Goal: Transaction & Acquisition: Purchase product/service

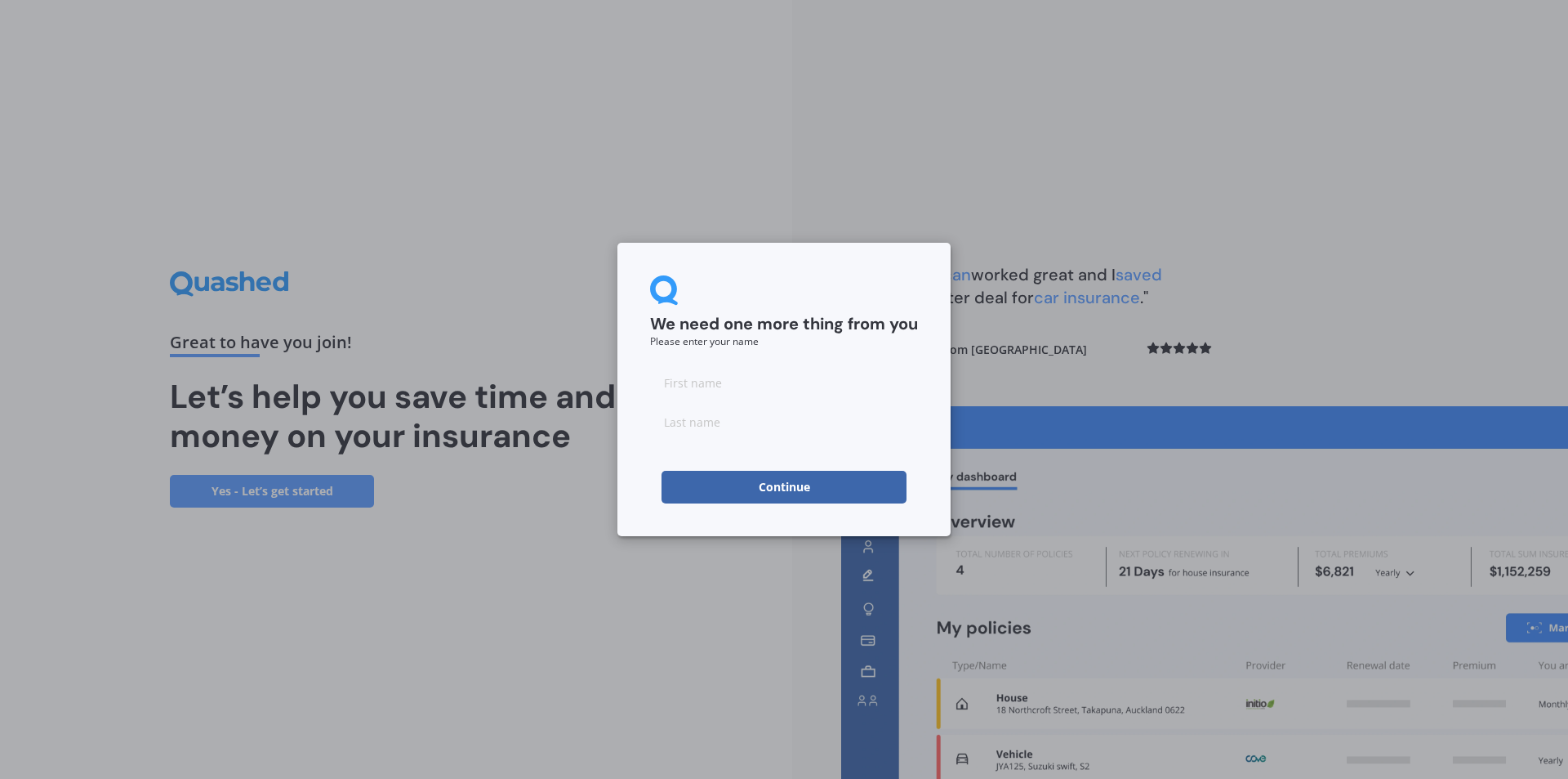
click at [720, 383] on input at bounding box center [784, 382] width 268 height 33
type input "[PERSON_NAME]"
click at [773, 485] on button "Continue" at bounding box center [784, 487] width 245 height 33
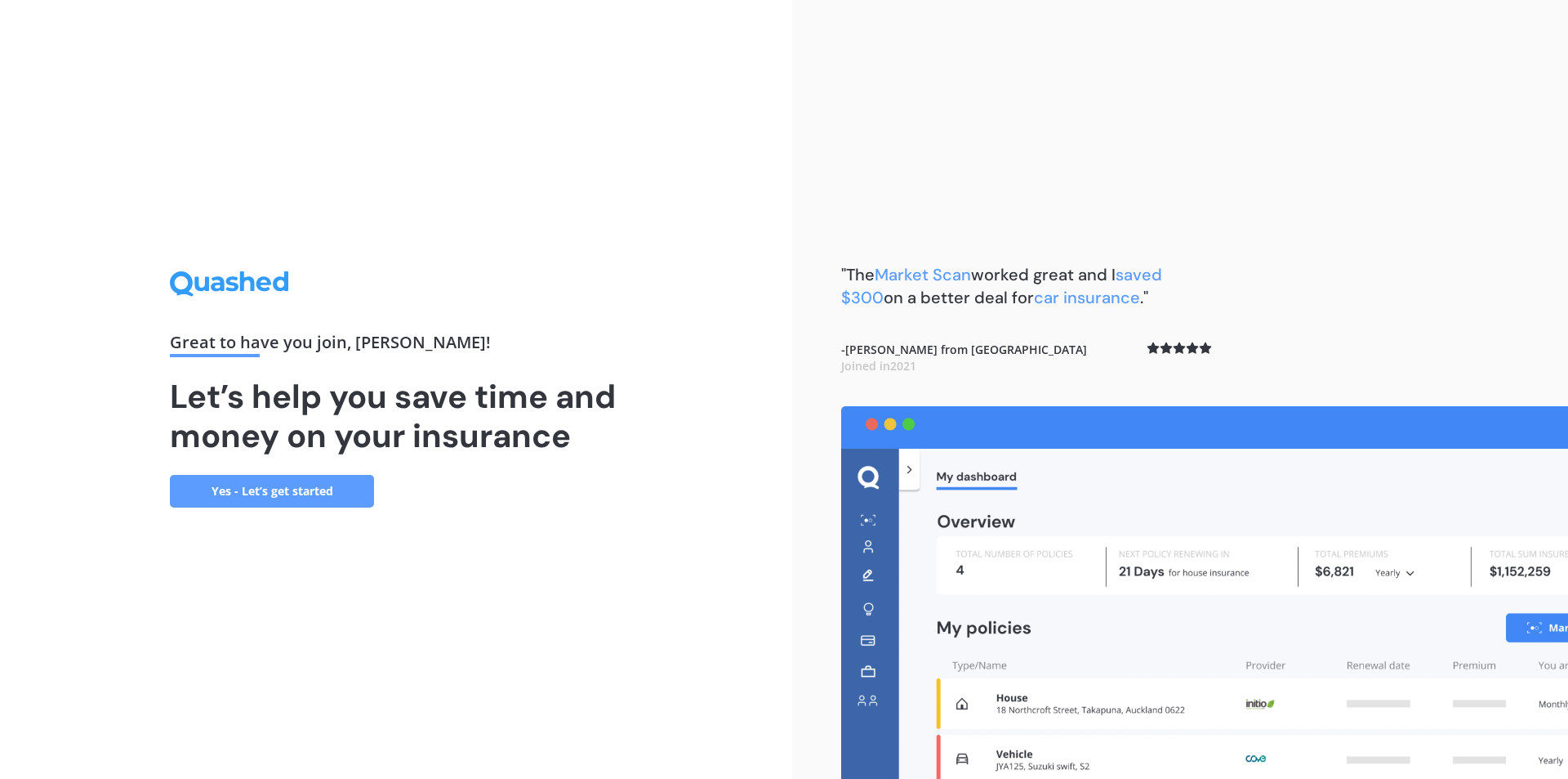
click at [272, 485] on link "Yes - Let’s get started" at bounding box center [272, 491] width 204 height 33
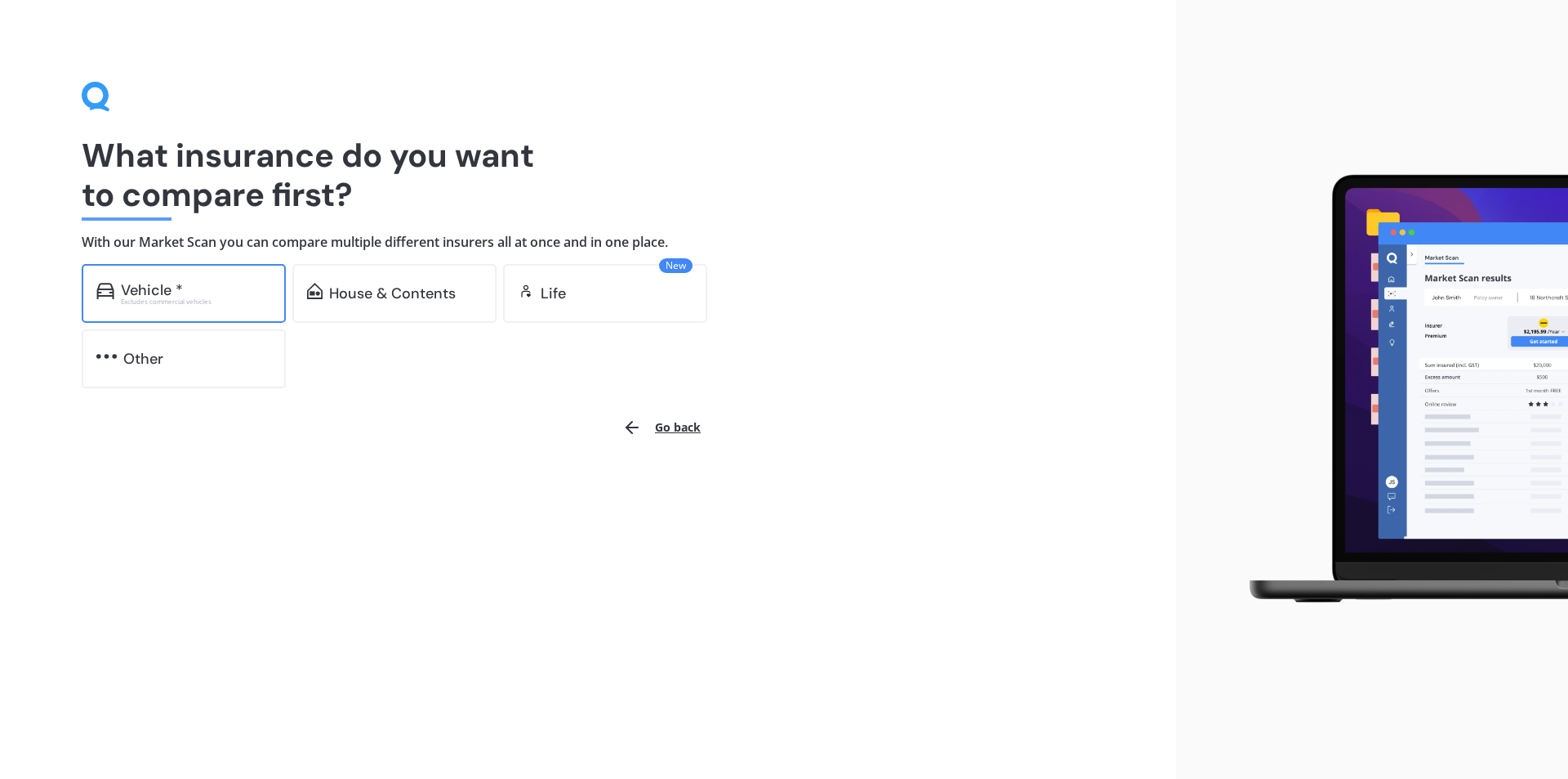
click at [199, 292] on div "Vehicle *" at bounding box center [196, 290] width 150 height 16
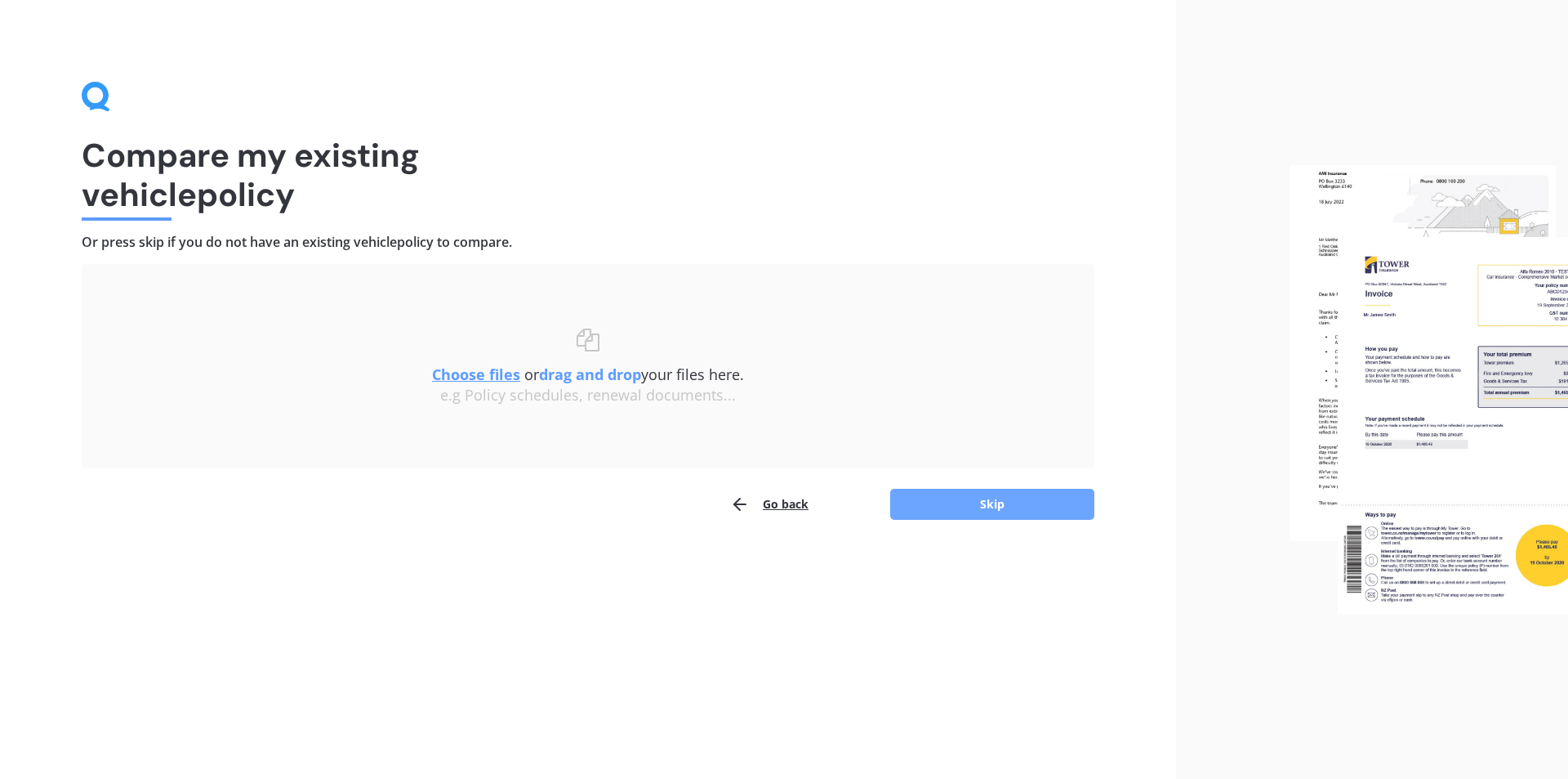
click at [988, 503] on button "Skip" at bounding box center [991, 504] width 204 height 31
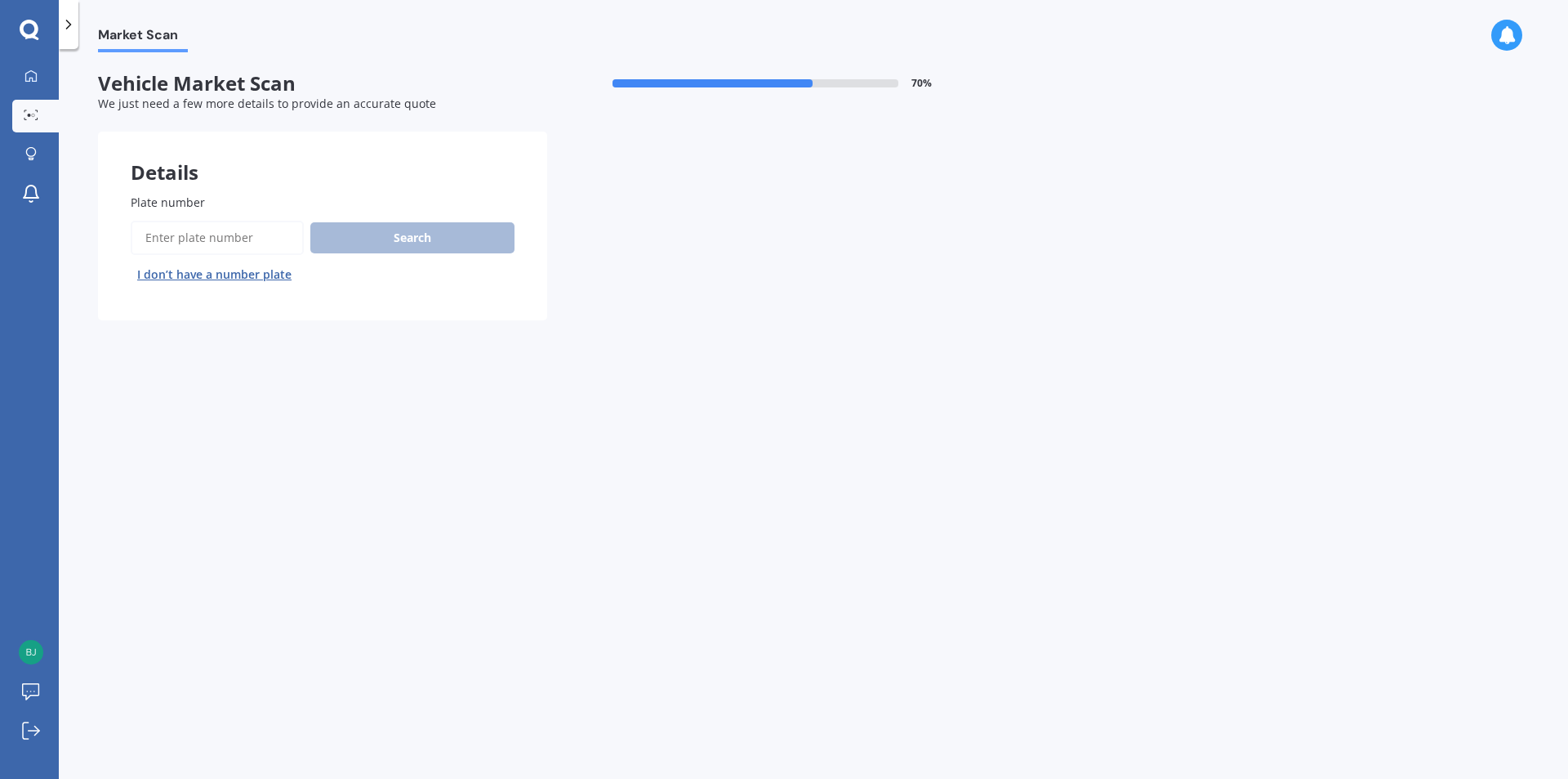
click at [258, 239] on input "Plate number" at bounding box center [217, 238] width 173 height 34
type input "M"
type input "NTF936"
click at [410, 240] on button "Search" at bounding box center [412, 237] width 204 height 31
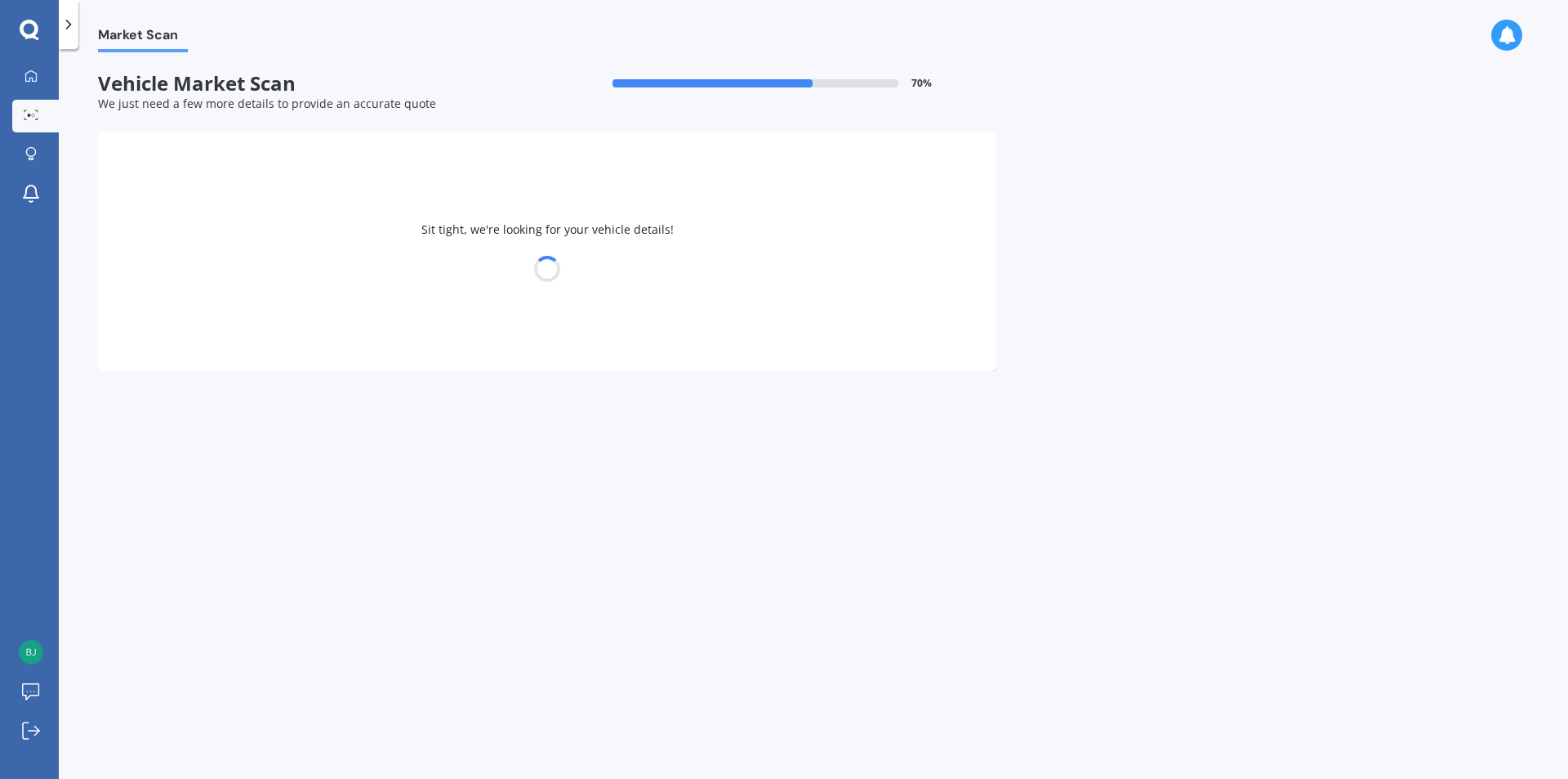
select select "HONDA"
select select "FIT"
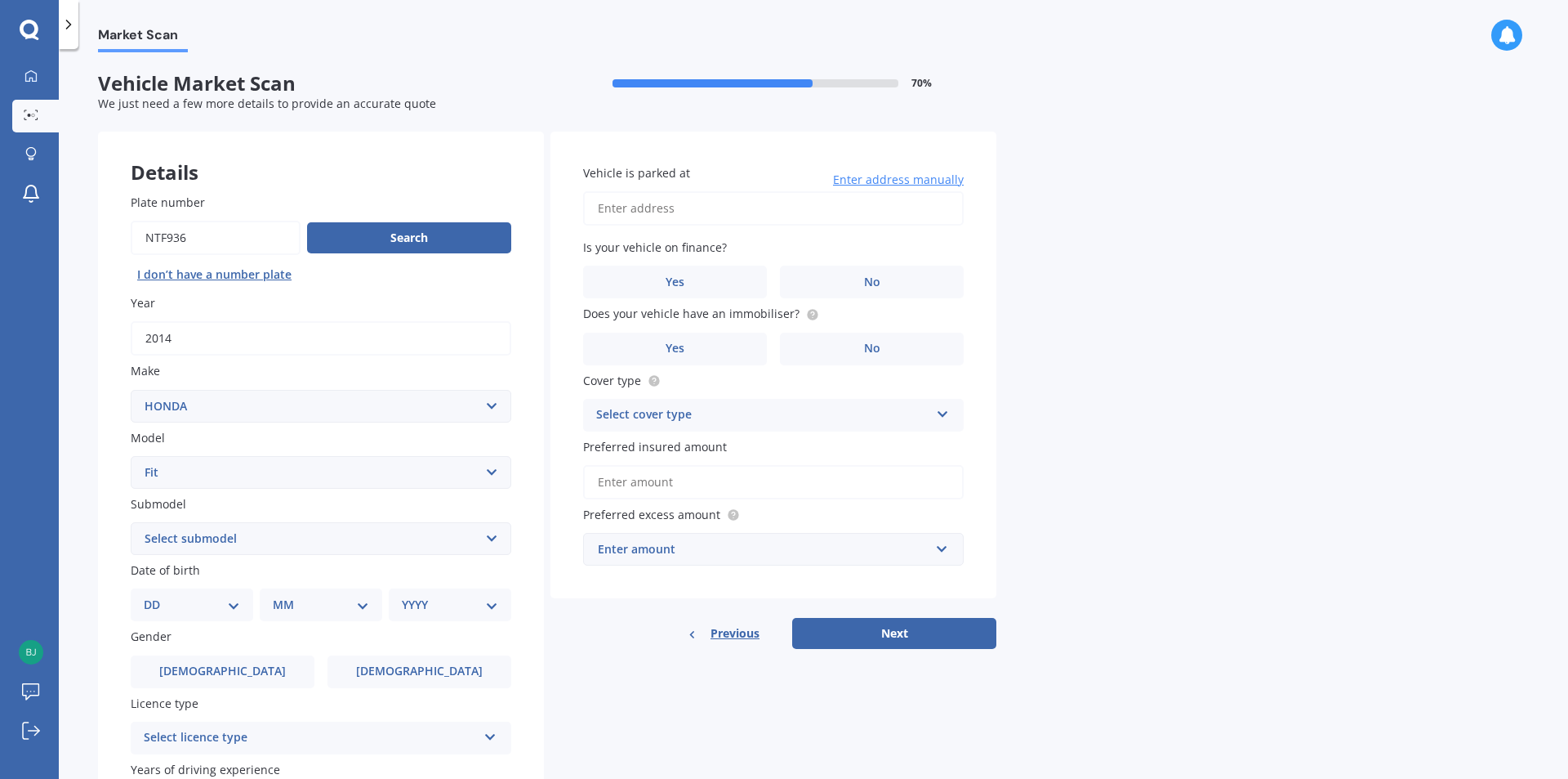
click at [241, 230] on input "Plate number" at bounding box center [216, 238] width 170 height 34
type input "NTF935"
click at [355, 226] on button "Search" at bounding box center [409, 237] width 204 height 31
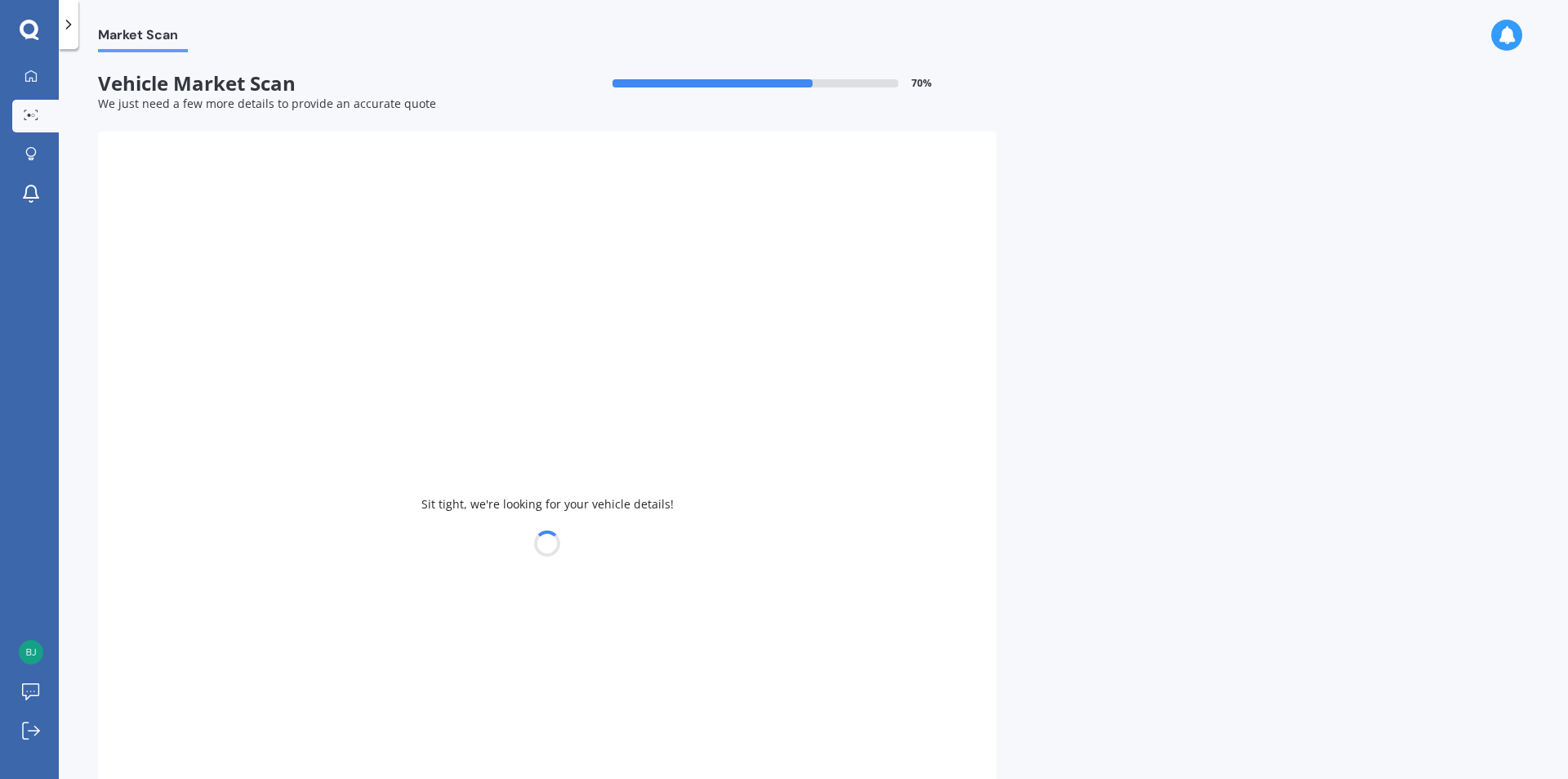
type input "2007"
select select "TOYOTA"
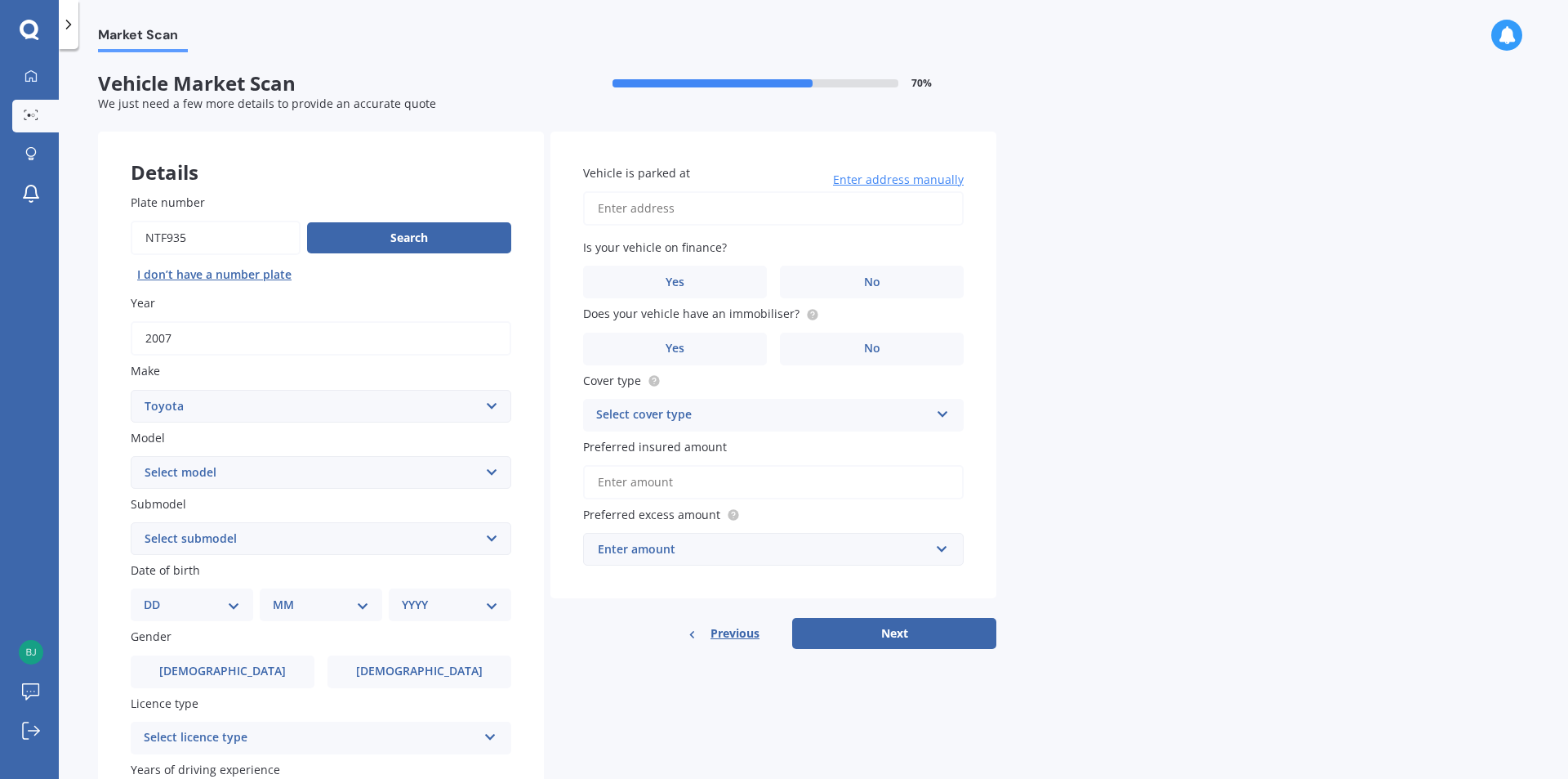
click at [500, 475] on select "Select model 4 Runner 86 [PERSON_NAME] Alphard Altezza Aqua Aristo Aurion Auris…" at bounding box center [321, 472] width 381 height 33
select select "BLADE"
click at [131, 456] on select "Select model 4 Runner 86 [PERSON_NAME] Alphard Altezza Aqua Aristo Aurion Auris…" at bounding box center [321, 472] width 381 height 33
click at [453, 529] on select "Select submodel (All)" at bounding box center [321, 538] width 381 height 33
select select "(ALL)"
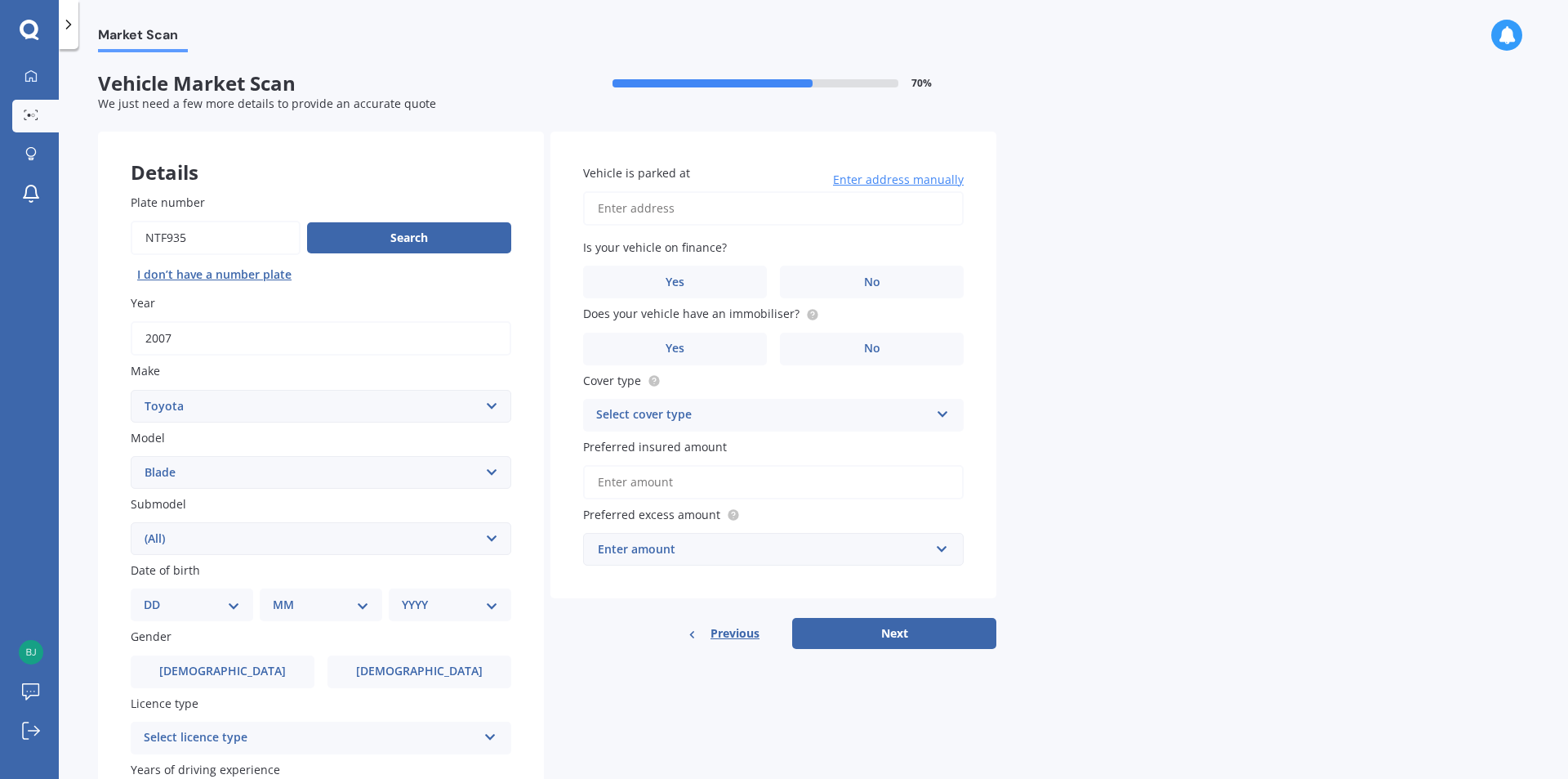
click at [131, 522] on select "Select submodel (All)" at bounding box center [321, 538] width 381 height 33
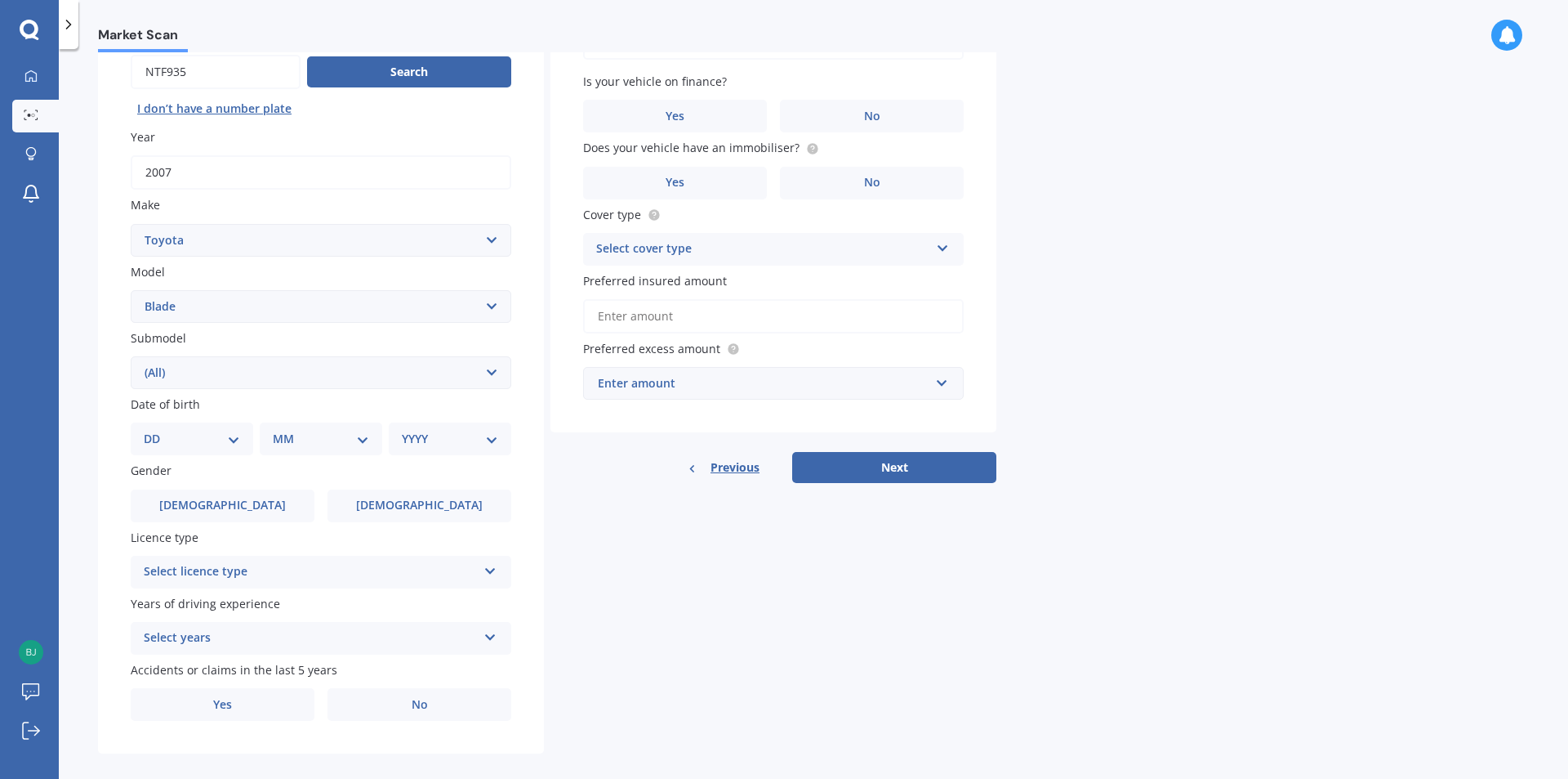
scroll to position [181, 0]
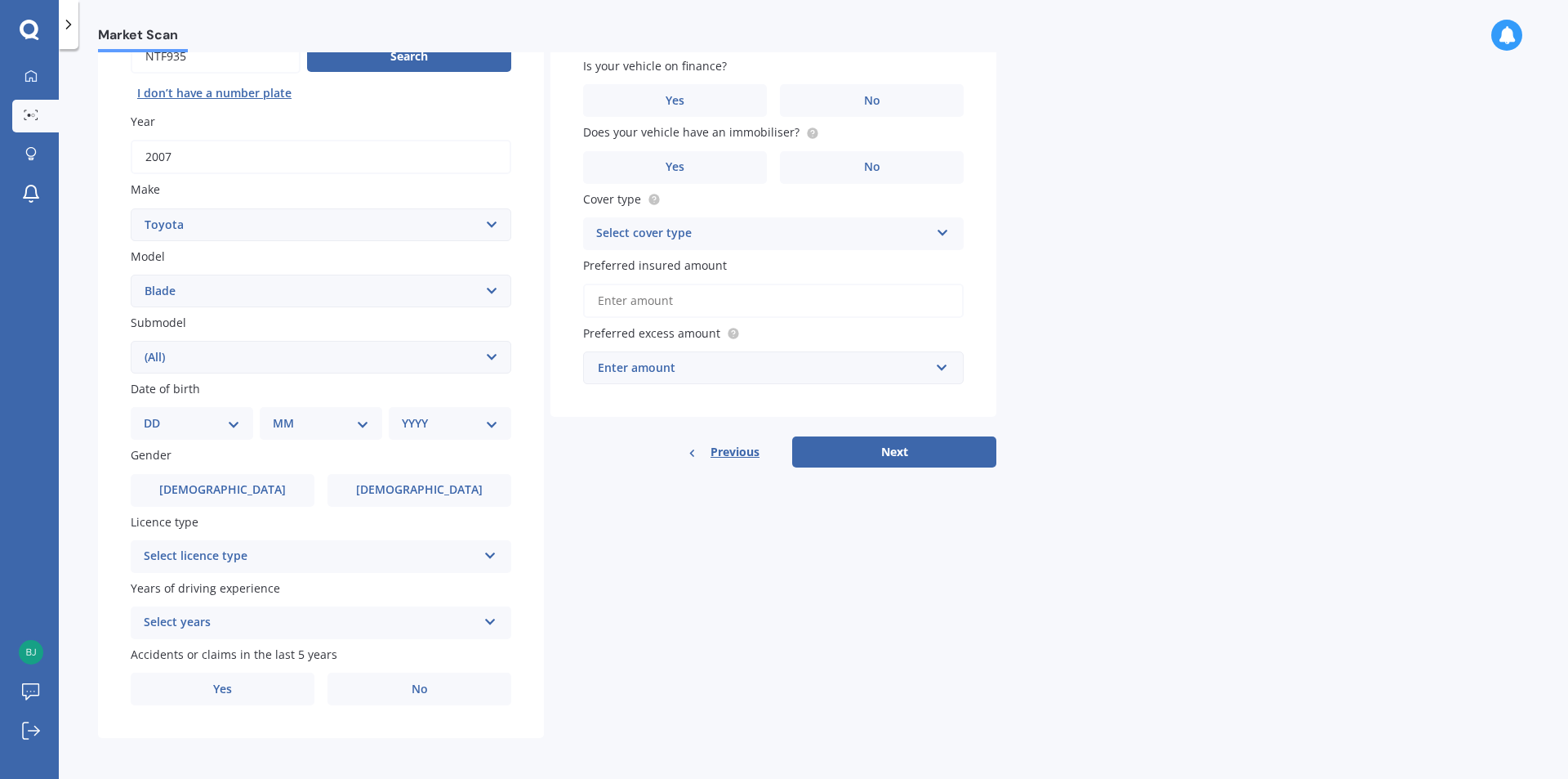
click at [230, 422] on select "DD 01 02 03 04 05 06 07 08 09 10 11 12 13 14 15 16 17 18 19 20 21 22 23 24 25 2…" at bounding box center [192, 423] width 96 height 18
select select "01"
click at [157, 414] on select "DD 01 02 03 04 05 06 07 08 09 10 11 12 13 14 15 16 17 18 19 20 21 22 23 24 25 2…" at bounding box center [192, 423] width 96 height 18
click at [307, 427] on select "MM 01 02 03 04 05 06 07 08 09 10 11 12" at bounding box center [324, 423] width 90 height 18
select select "04"
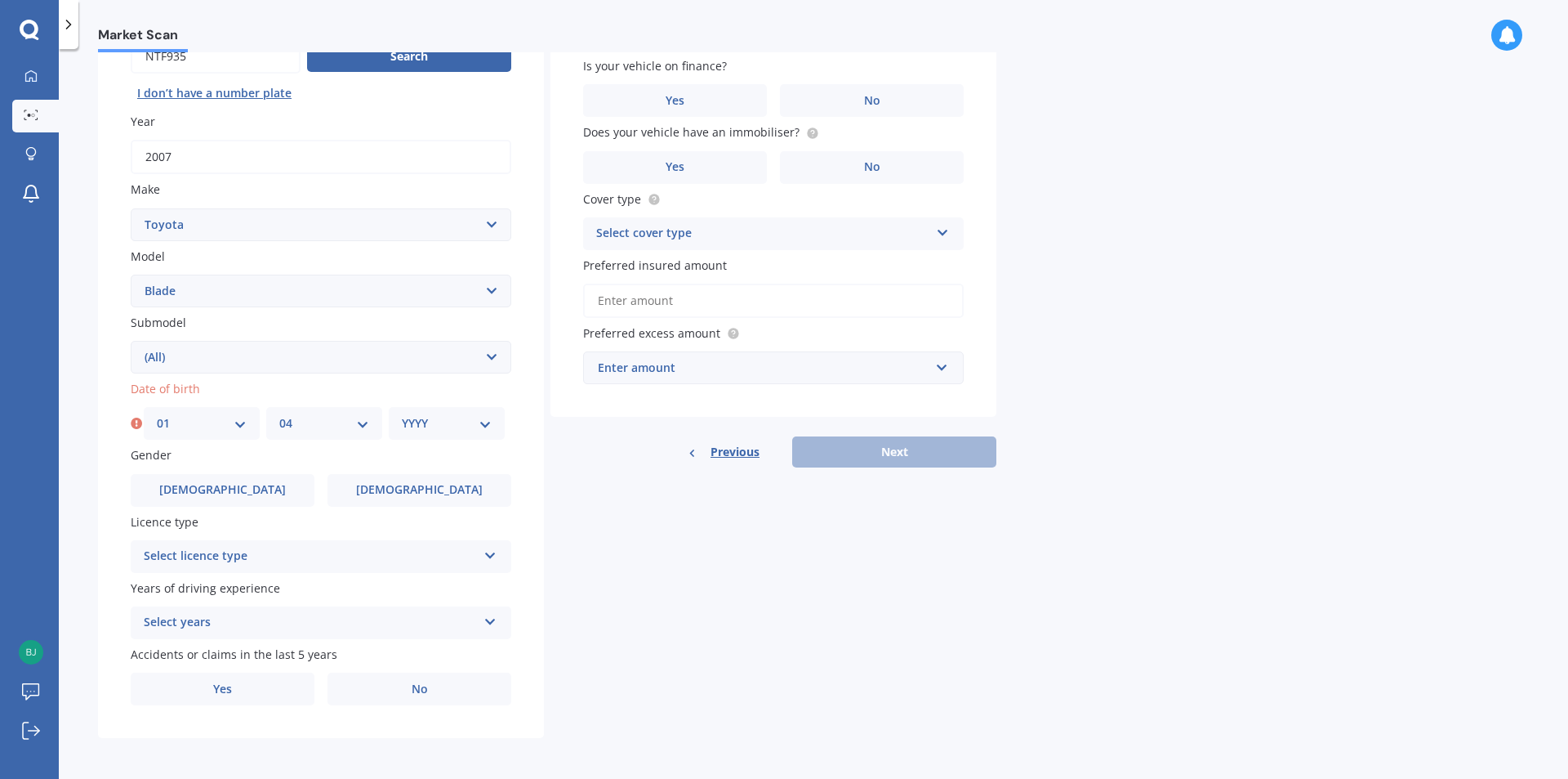
click at [279, 414] on select "MM 01 02 03 04 05 06 07 08 09 10 11 12" at bounding box center [324, 423] width 90 height 18
click at [430, 419] on select "YYYY 2025 2024 2023 2022 2021 2020 2019 2018 2017 2016 2015 2014 2013 2012 2011…" at bounding box center [447, 423] width 90 height 18
select select "2006"
click at [402, 414] on select "YYYY 2025 2024 2023 2022 2021 2020 2019 2018 2017 2016 2015 2014 2013 2012 2011…" at bounding box center [447, 423] width 90 height 18
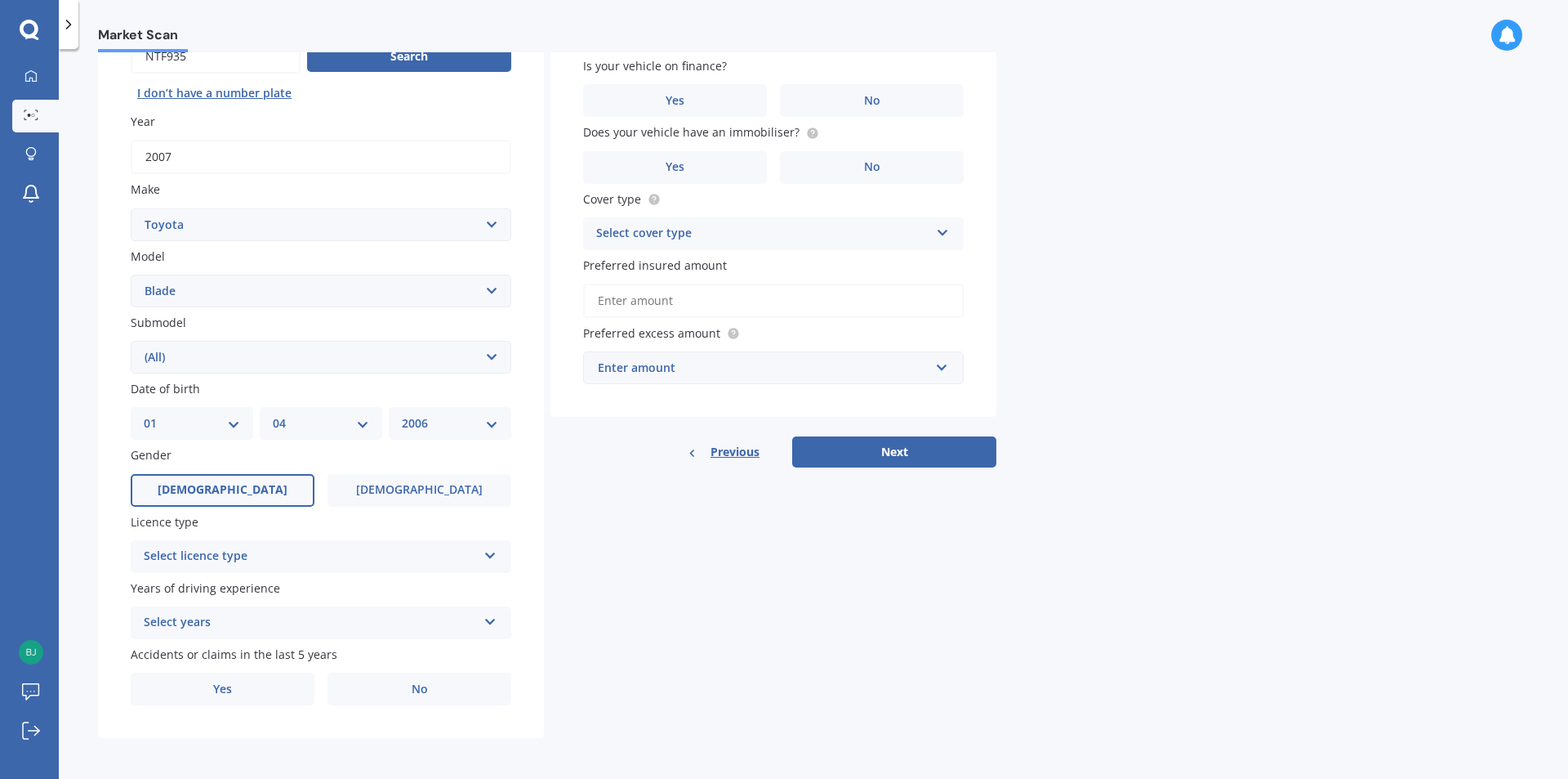
click at [245, 481] on label "[DEMOGRAPHIC_DATA]" at bounding box center [223, 490] width 184 height 33
click at [0, 0] on input "[DEMOGRAPHIC_DATA]" at bounding box center [0, 0] width 0 height 0
click at [288, 551] on div "Select licence type" at bounding box center [310, 557] width 333 height 20
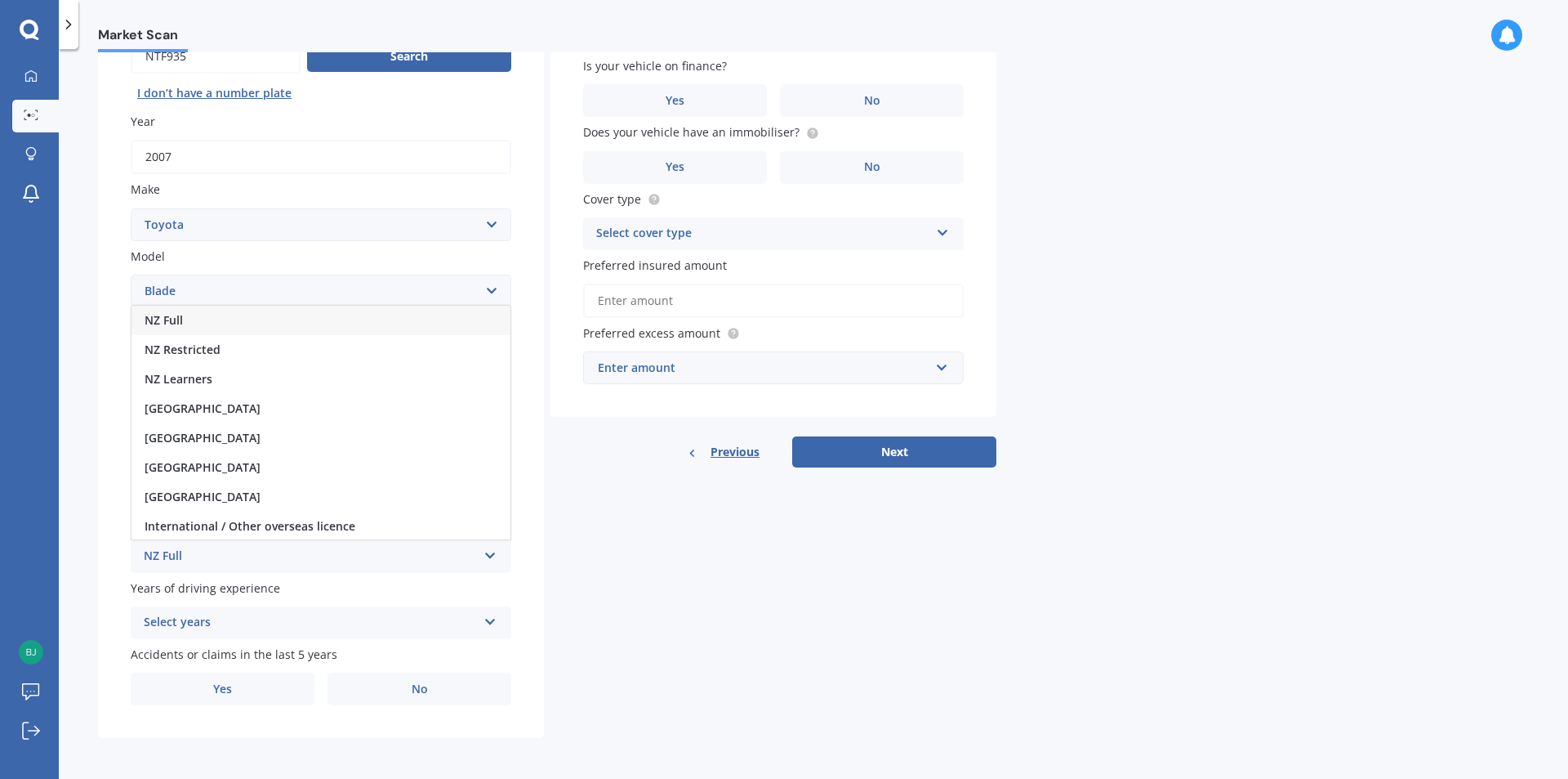
click at [212, 321] on div "NZ Full" at bounding box center [321, 320] width 379 height 29
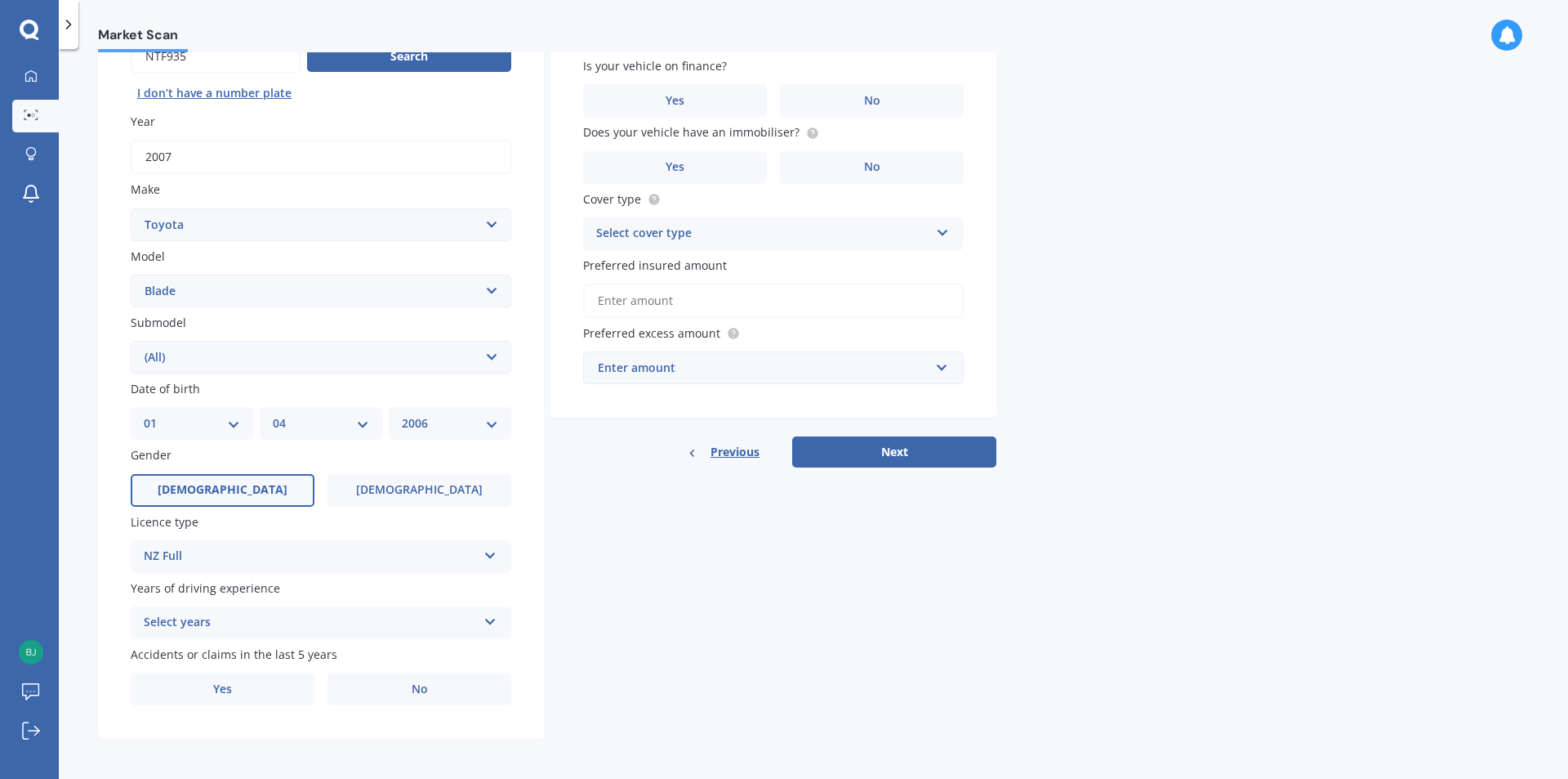
click at [234, 620] on div "Select years" at bounding box center [310, 623] width 333 height 20
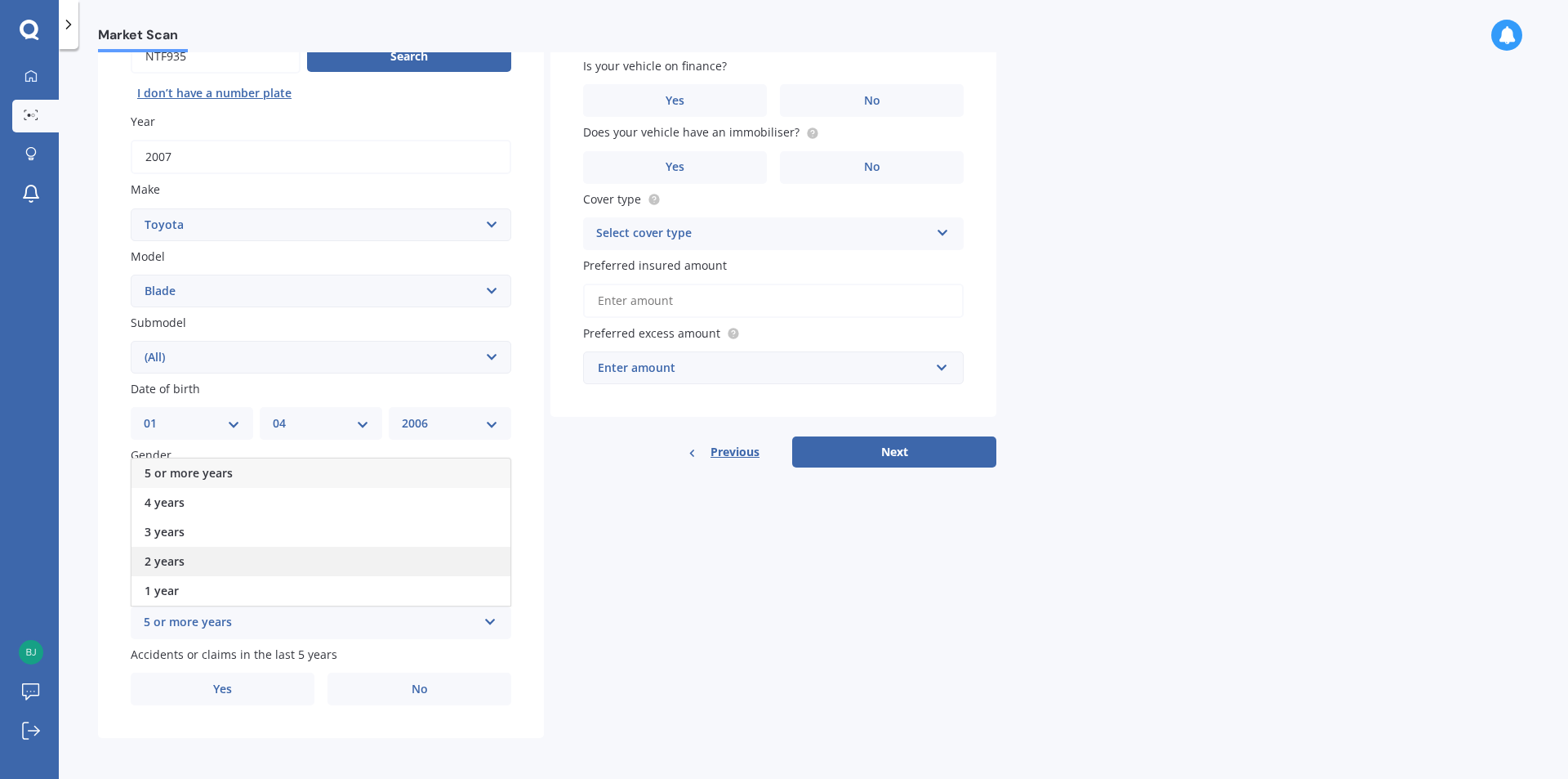
click at [181, 556] on span "2 years" at bounding box center [165, 561] width 40 height 16
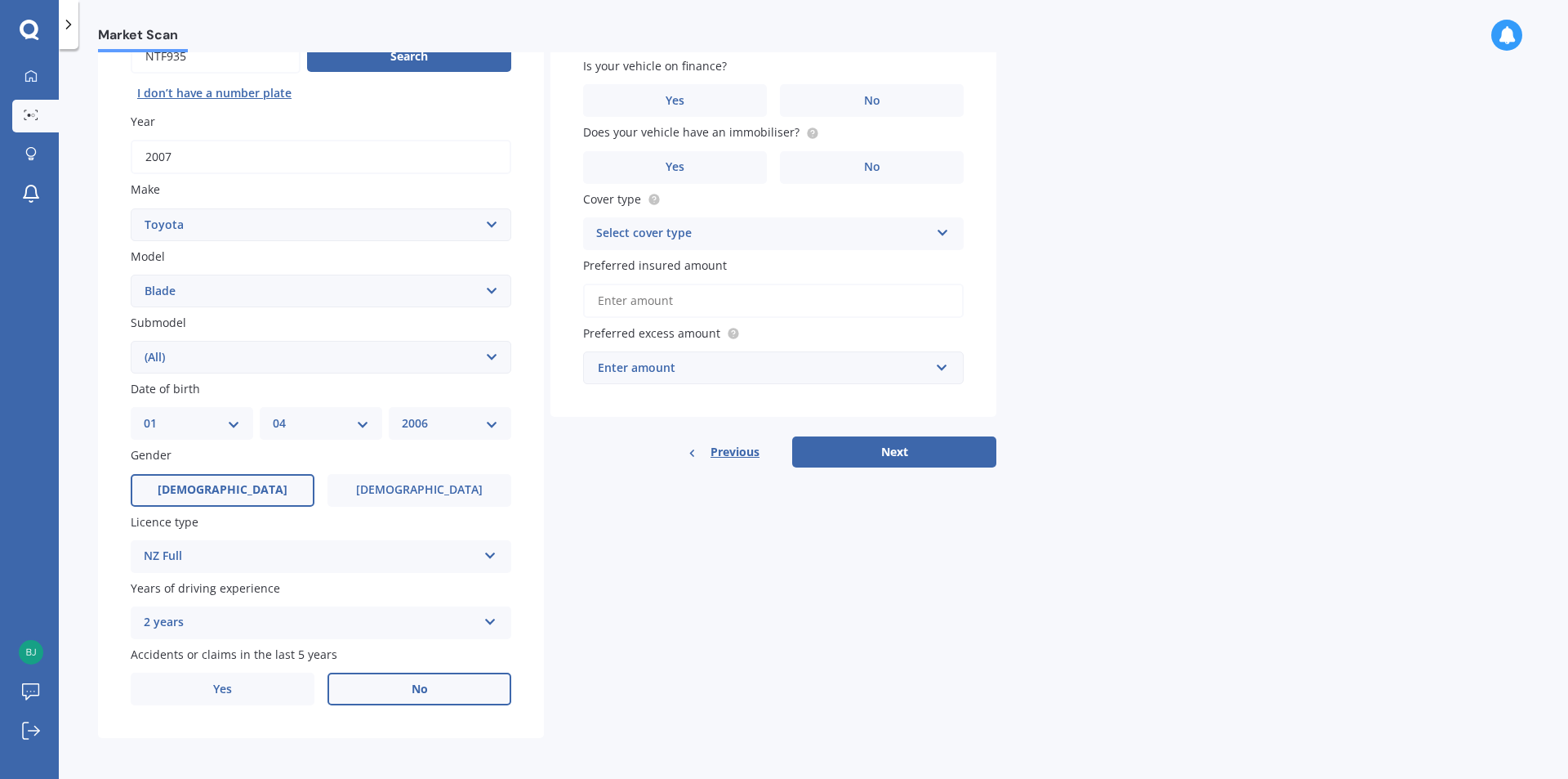
click at [435, 685] on label "No" at bounding box center [420, 688] width 184 height 33
click at [0, 0] on input "No" at bounding box center [0, 0] width 0 height 0
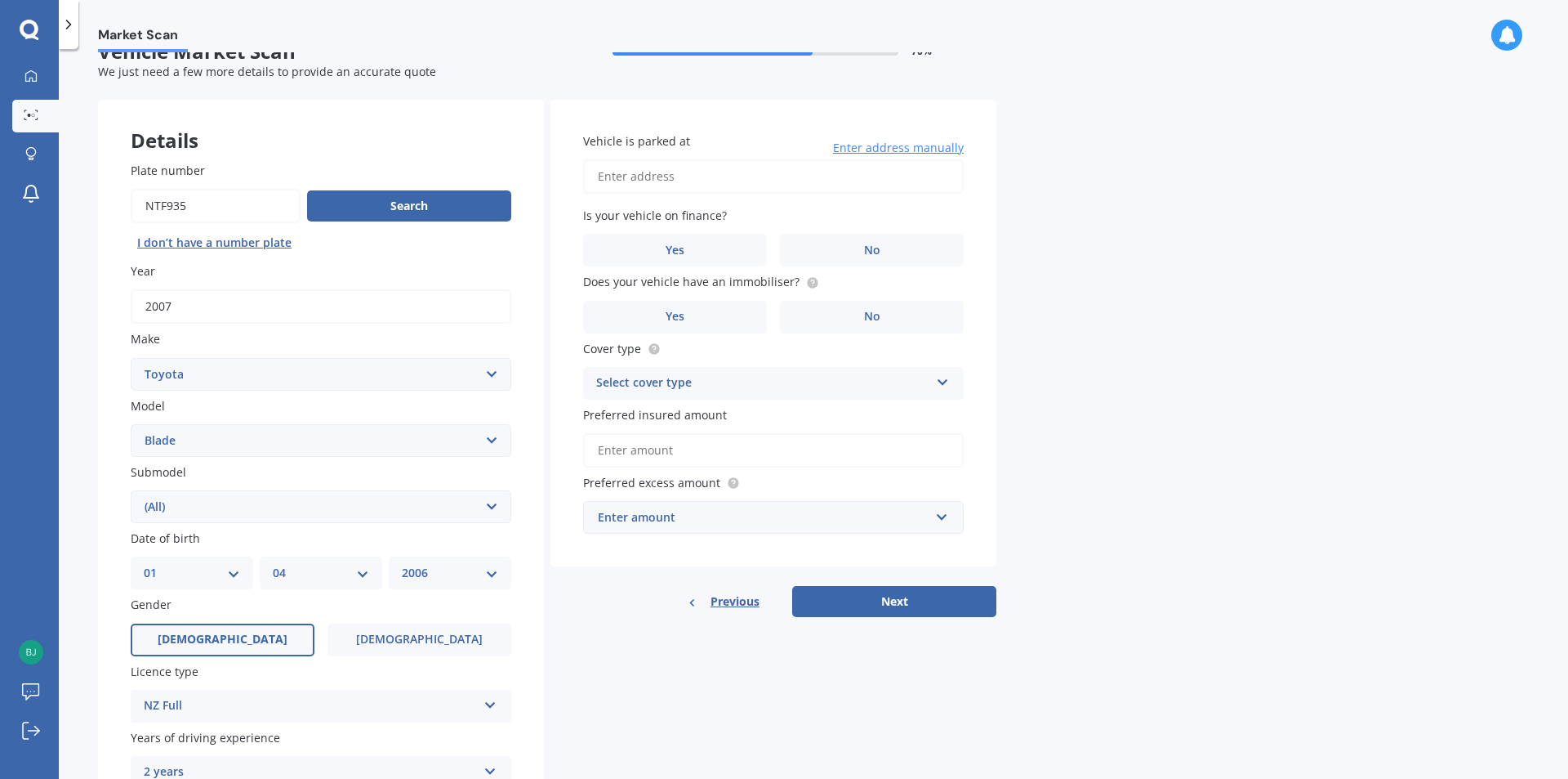
scroll to position [18, 0]
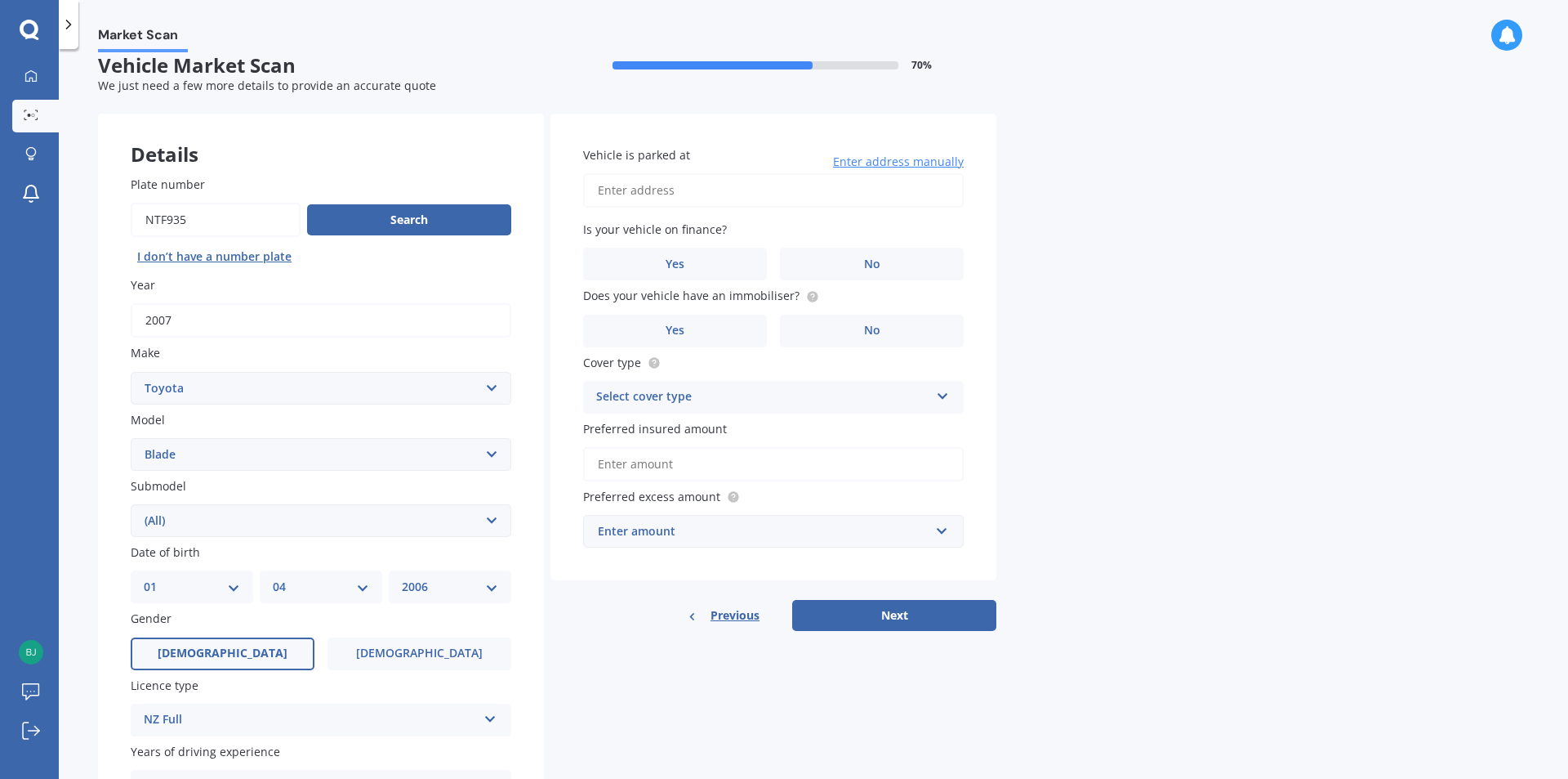
click at [716, 190] on input "Vehicle is parked at" at bounding box center [773, 190] width 381 height 34
type input "[STREET_ADDRESS]"
click at [855, 253] on label "No" at bounding box center [871, 264] width 184 height 33
click at [0, 0] on input "No" at bounding box center [0, 0] width 0 height 0
click at [865, 328] on span "No" at bounding box center [871, 331] width 16 height 14
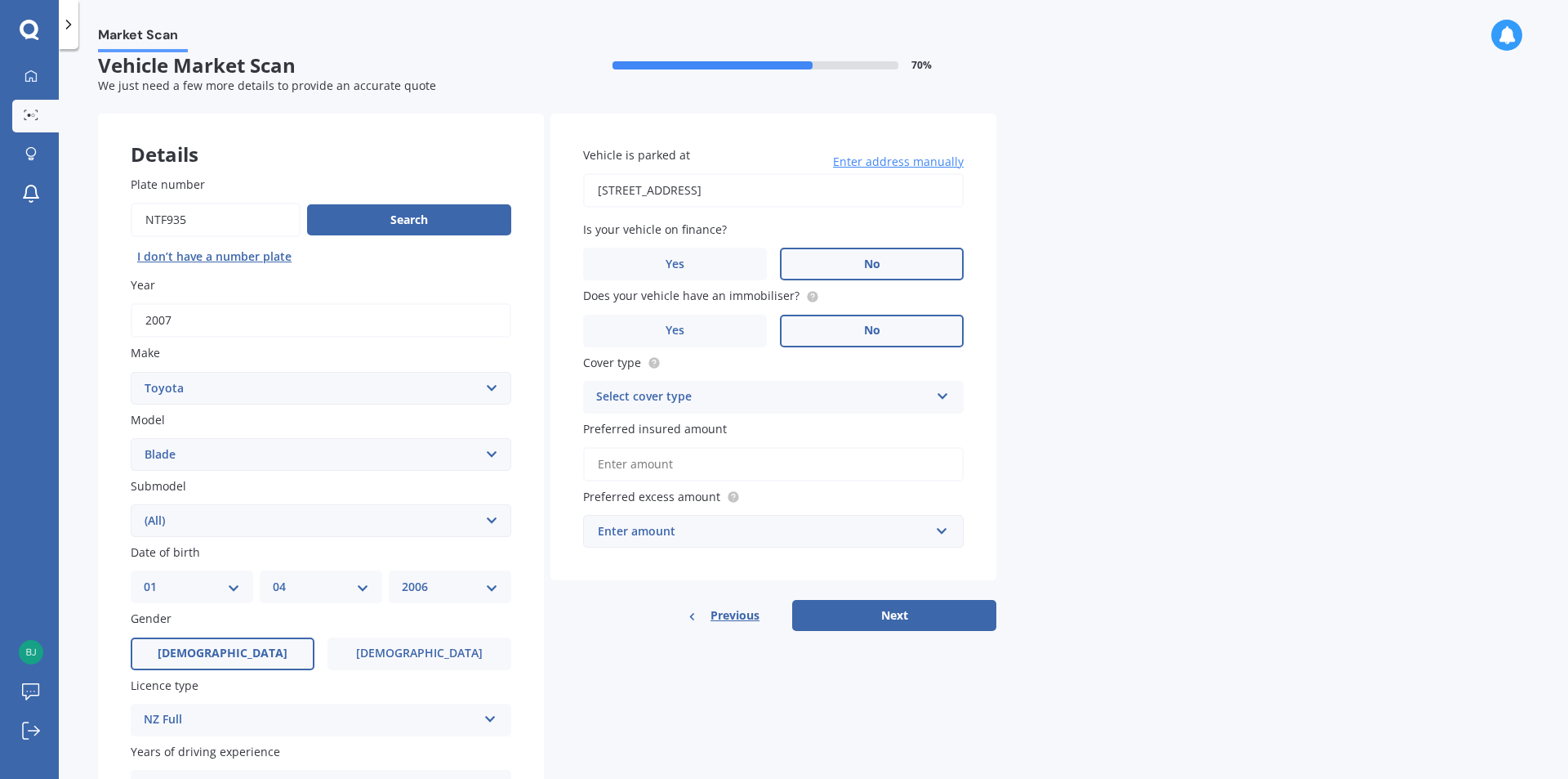
click at [0, 0] on input "No" at bounding box center [0, 0] width 0 height 0
click at [840, 390] on div "Select cover type" at bounding box center [762, 397] width 333 height 20
click at [723, 425] on div "Comprehensive" at bounding box center [773, 428] width 379 height 29
click at [700, 467] on input "Preferred insured amount" at bounding box center [773, 464] width 381 height 34
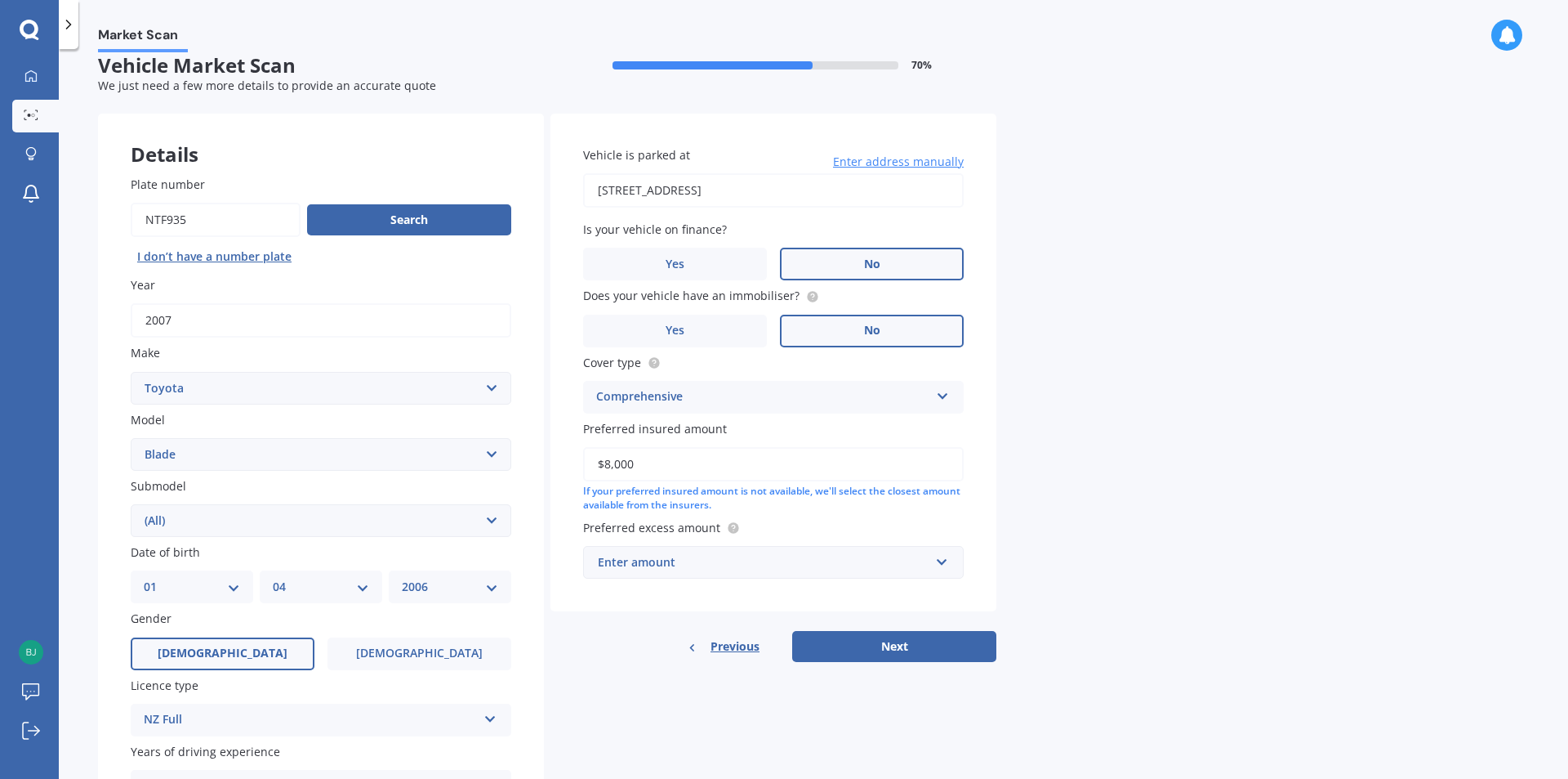
type input "$8,000"
drag, startPoint x: 903, startPoint y: 565, endPoint x: 890, endPoint y: 568, distance: 13.3
click at [902, 565] on div "Enter amount" at bounding box center [764, 562] width 332 height 18
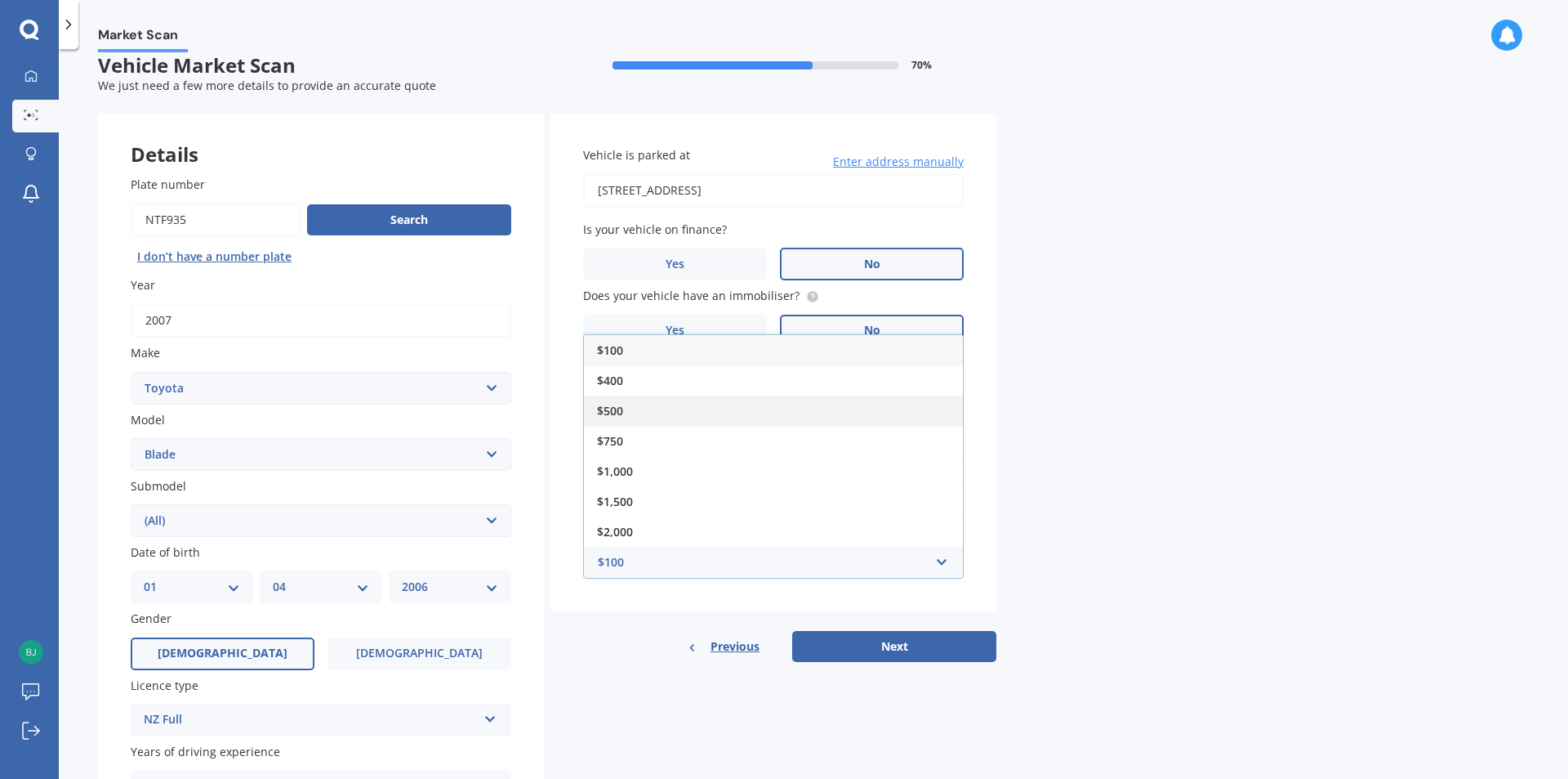
click at [616, 403] on span "$500" at bounding box center [610, 411] width 26 height 16
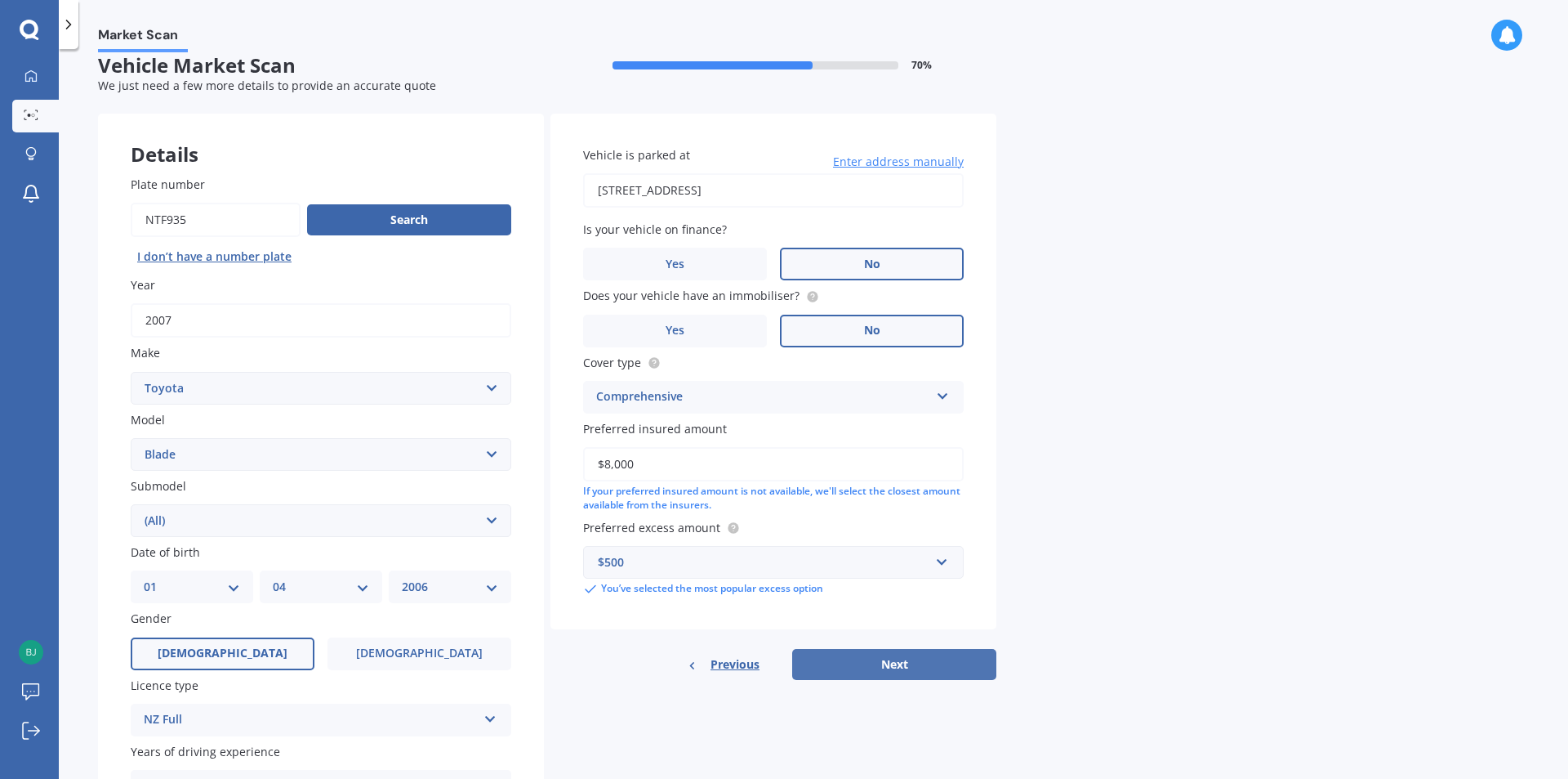
click at [897, 658] on button "Next" at bounding box center [893, 664] width 204 height 31
select select "01"
select select "04"
select select "2006"
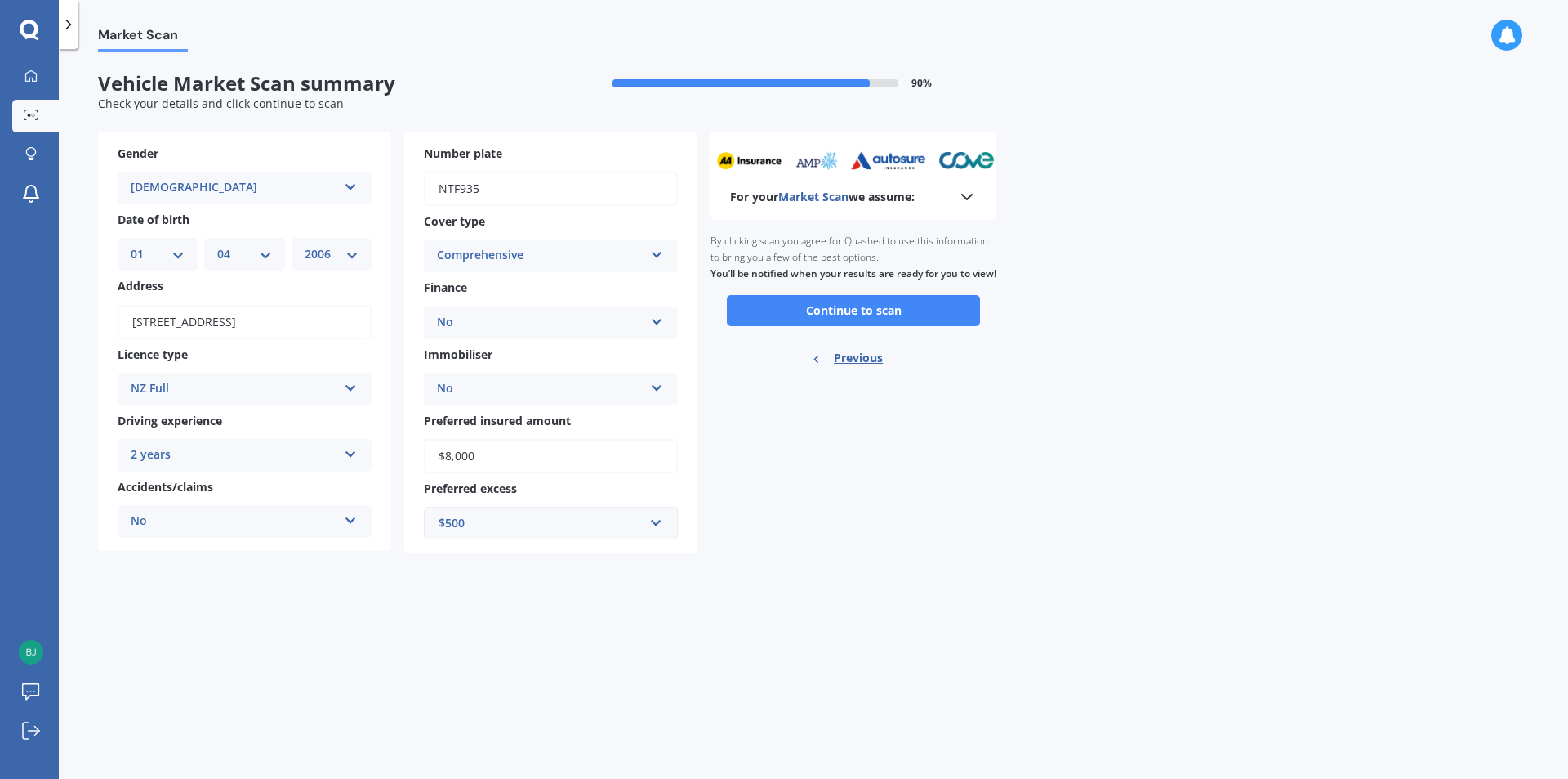
scroll to position [0, 0]
click at [876, 324] on button "Continue to scan" at bounding box center [852, 310] width 253 height 31
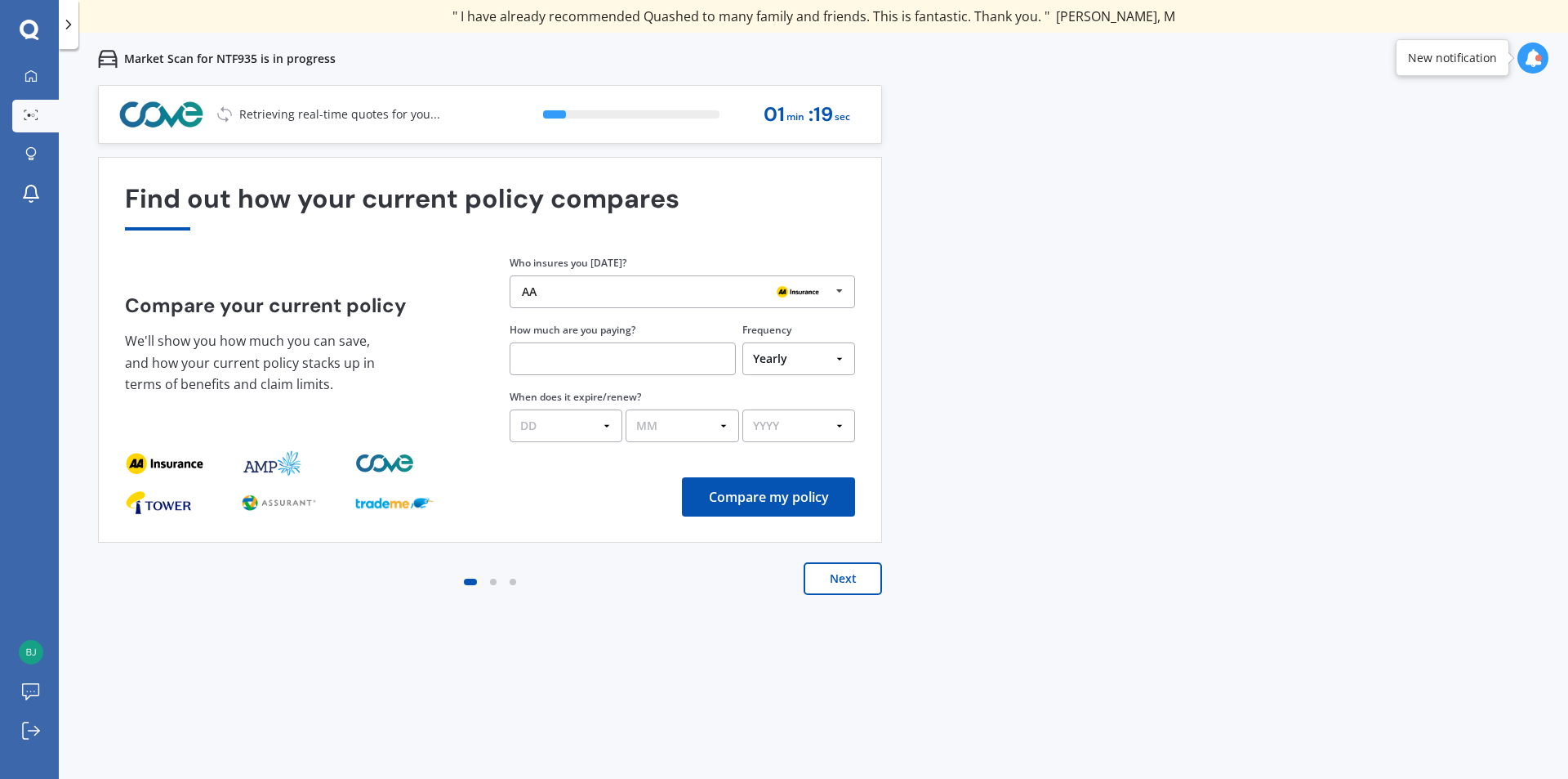
click at [681, 291] on div "AA" at bounding box center [676, 291] width 309 height 13
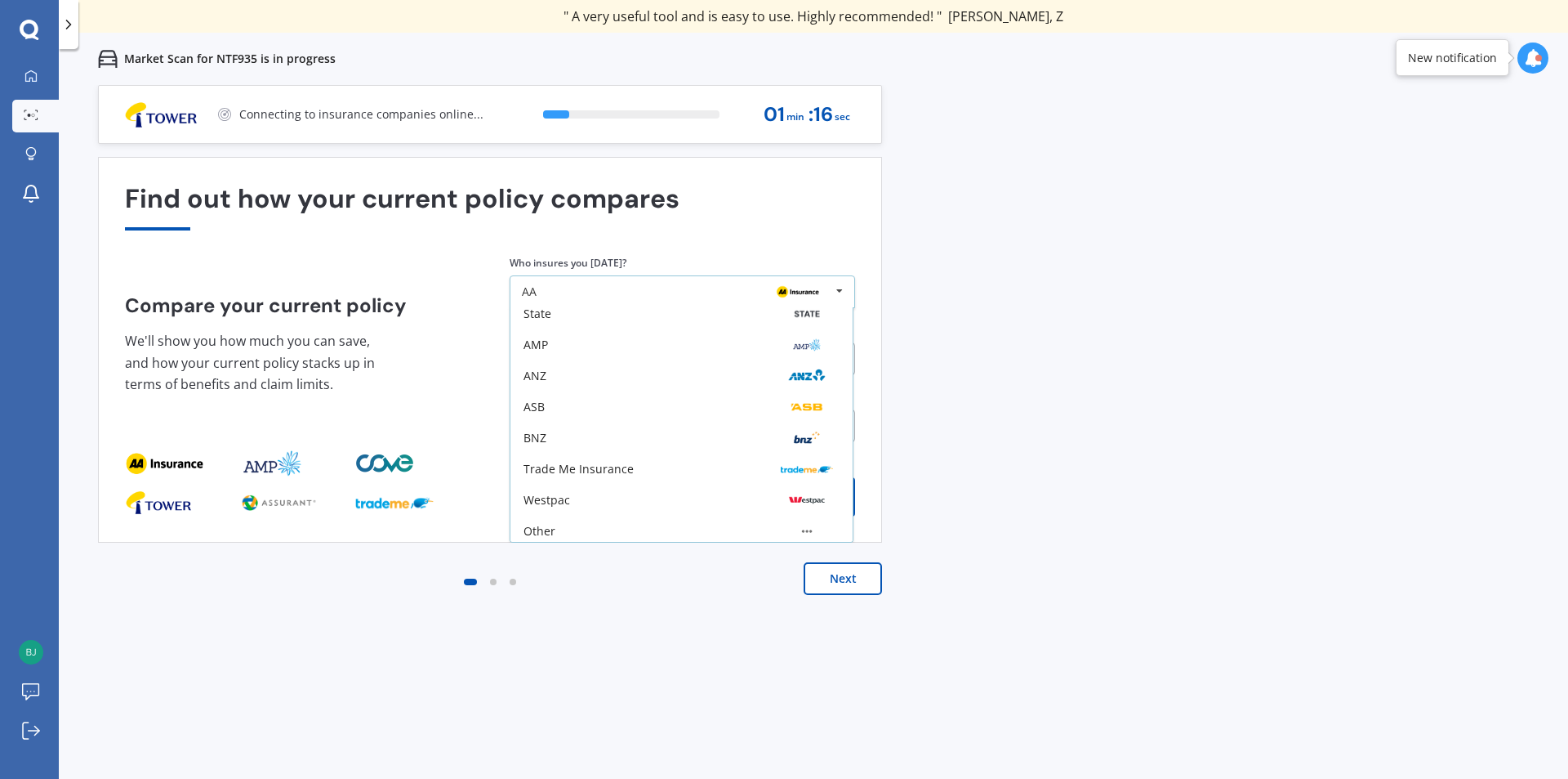
scroll to position [107, 0]
click at [661, 530] on div "Other" at bounding box center [682, 526] width 316 height 13
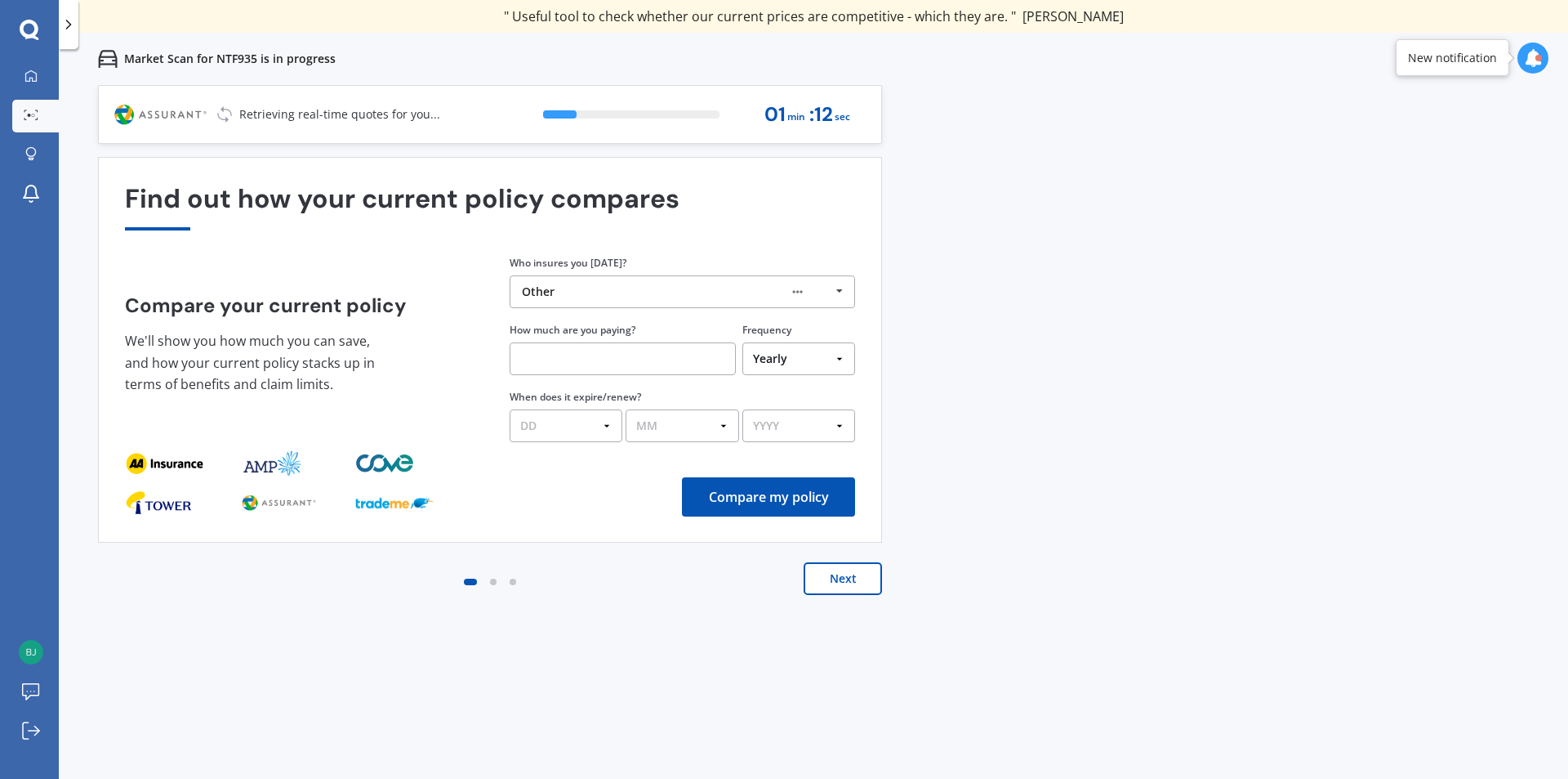
click at [662, 352] on input "text" at bounding box center [623, 358] width 226 height 33
type input "$1,200.00"
click at [601, 425] on select "DD 01 02 03 04 05 06 07 08 09 10 11 12 13 14 15 16 17 18 19 20 21 22 23 24 25 2…" at bounding box center [566, 425] width 113 height 33
select select "15"
click at [510, 409] on select "DD 01 02 03 04 05 06 07 08 09 10 11 12 13 14 15 16 17 18 19 20 21 22 23 24 25 2…" at bounding box center [566, 425] width 113 height 33
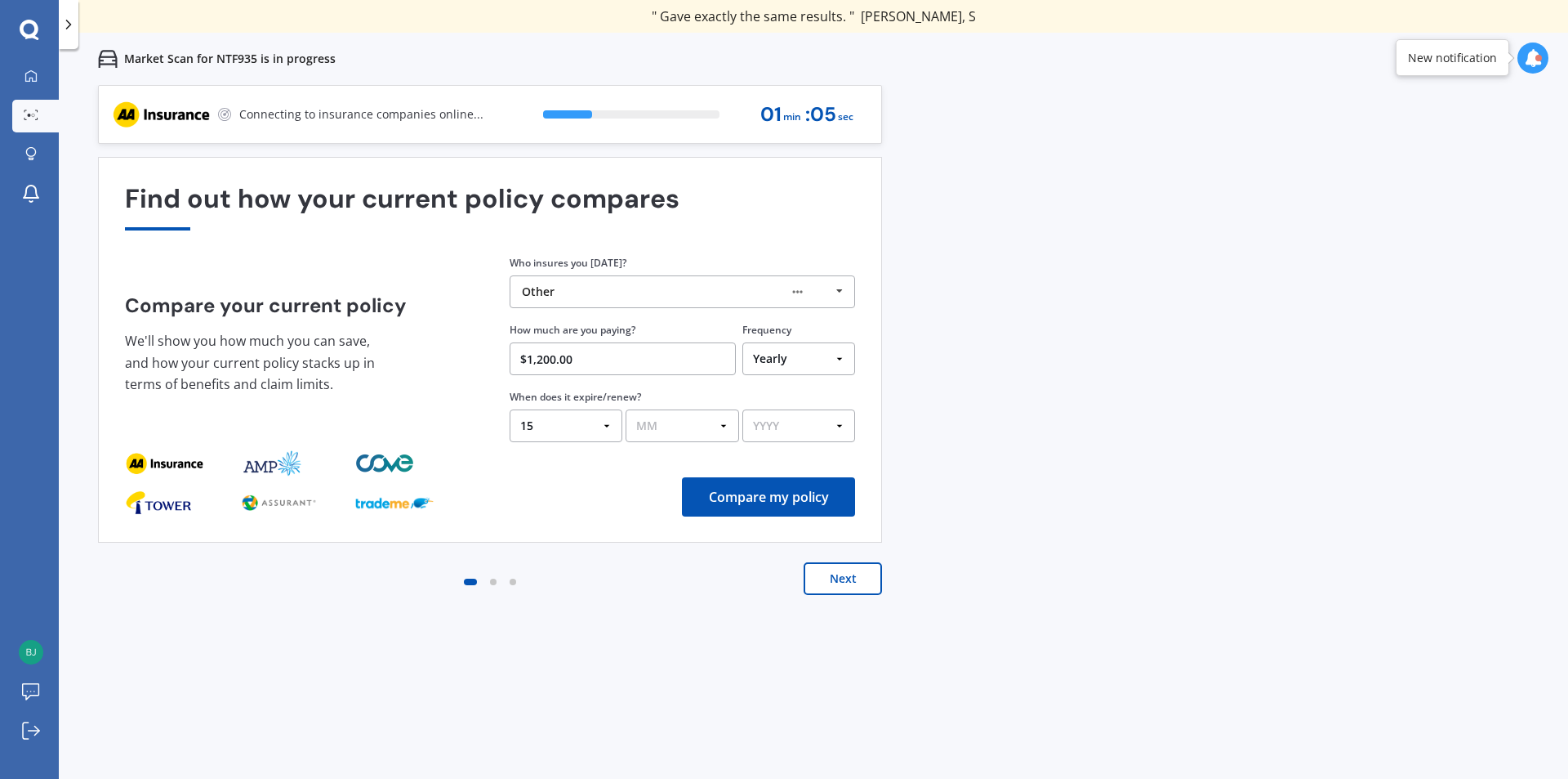
click at [685, 427] on select "MM 01 02 03 04 05 06 07 08 09 10 11 12" at bounding box center [682, 425] width 113 height 33
select select "09"
click at [626, 409] on select "MM 01 02 03 04 05 06 07 08 09 10 11 12" at bounding box center [682, 425] width 113 height 33
click at [789, 431] on select "YYYY 2026 2025 2024" at bounding box center [798, 425] width 113 height 33
select select "2025"
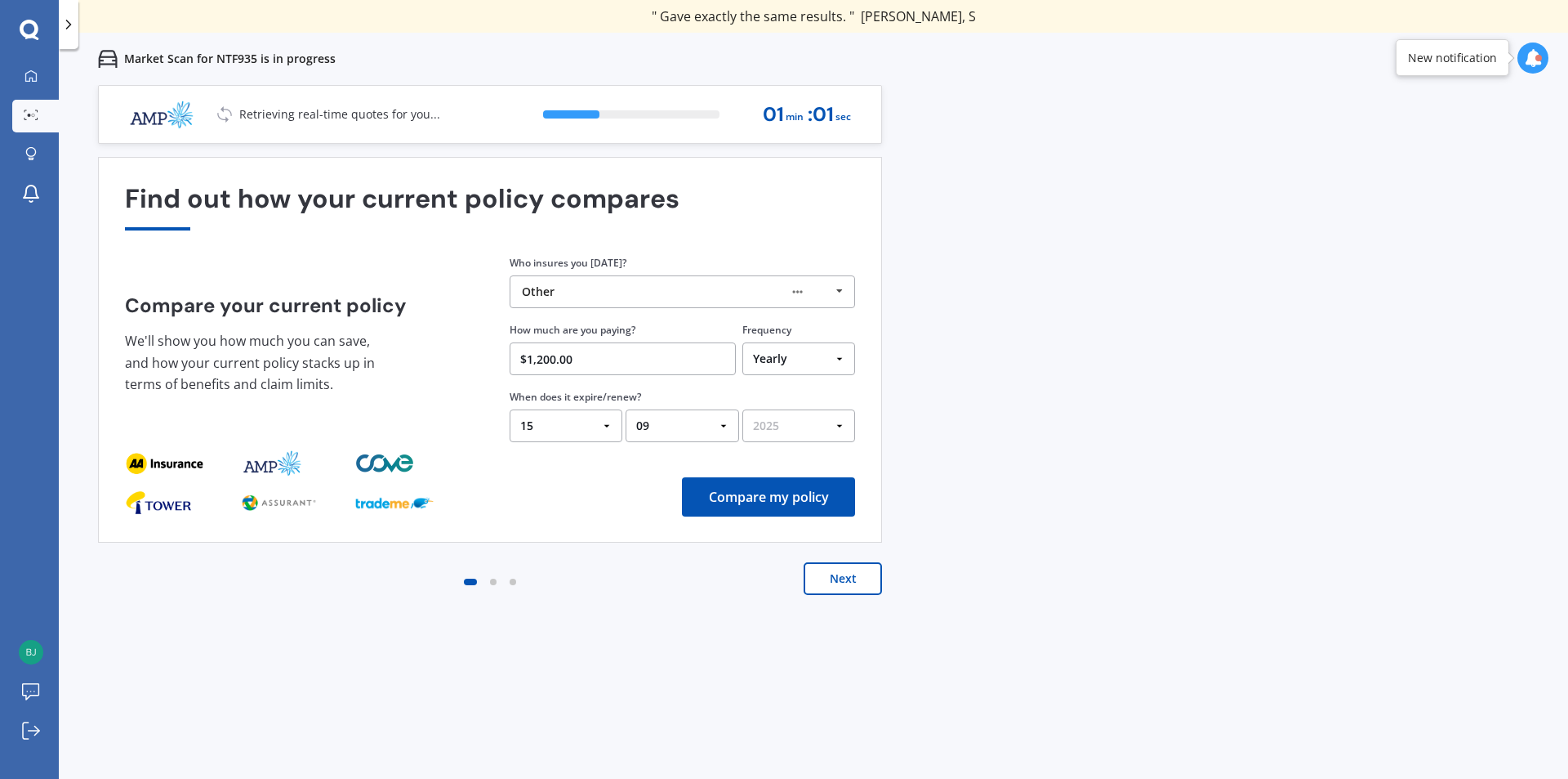
click at [743, 409] on select "YYYY 2026 2025 2024" at bounding box center [798, 425] width 113 height 33
click at [772, 498] on button "Compare my policy" at bounding box center [768, 496] width 173 height 39
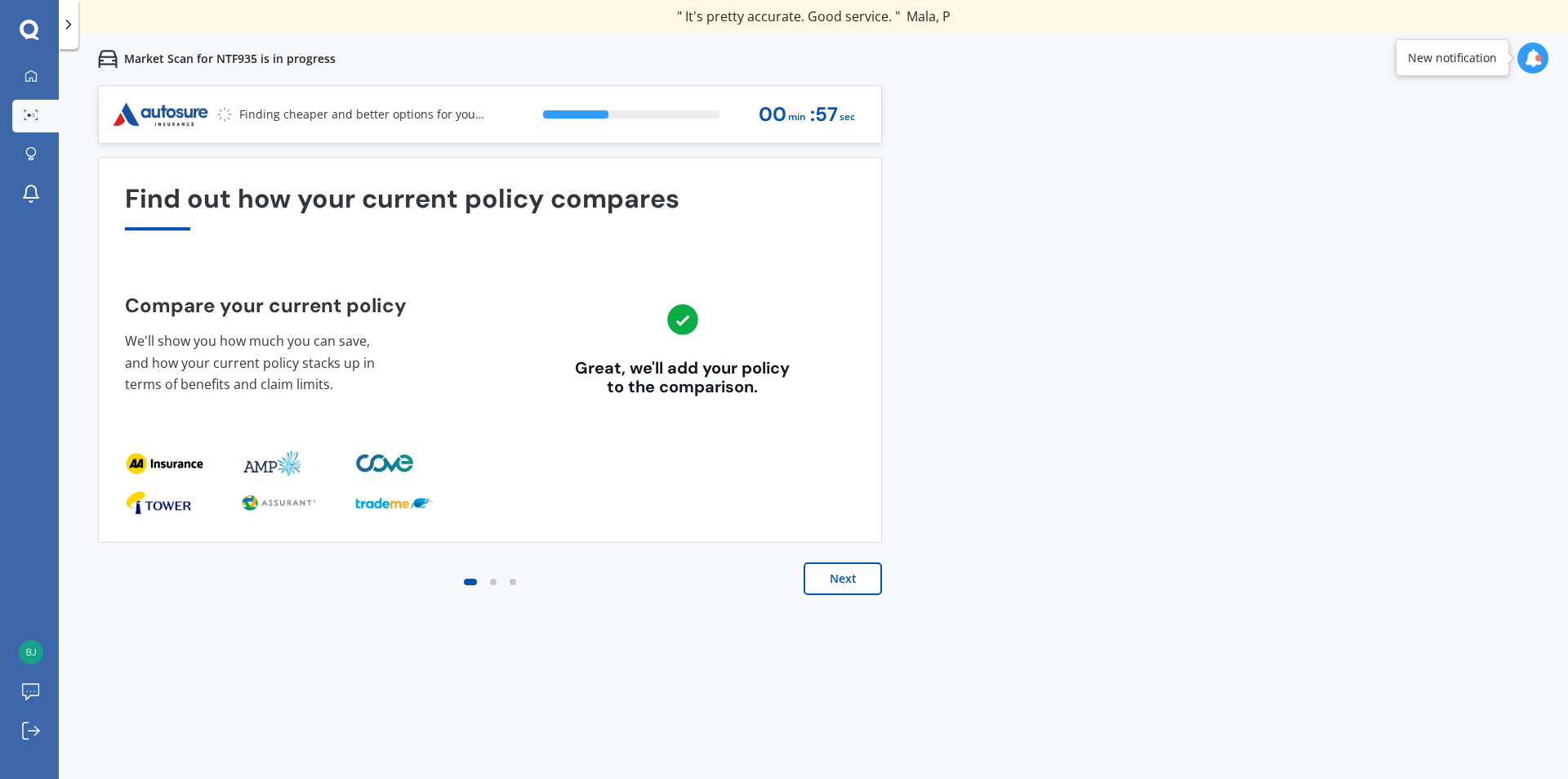
click at [833, 577] on button "Next" at bounding box center [842, 578] width 78 height 33
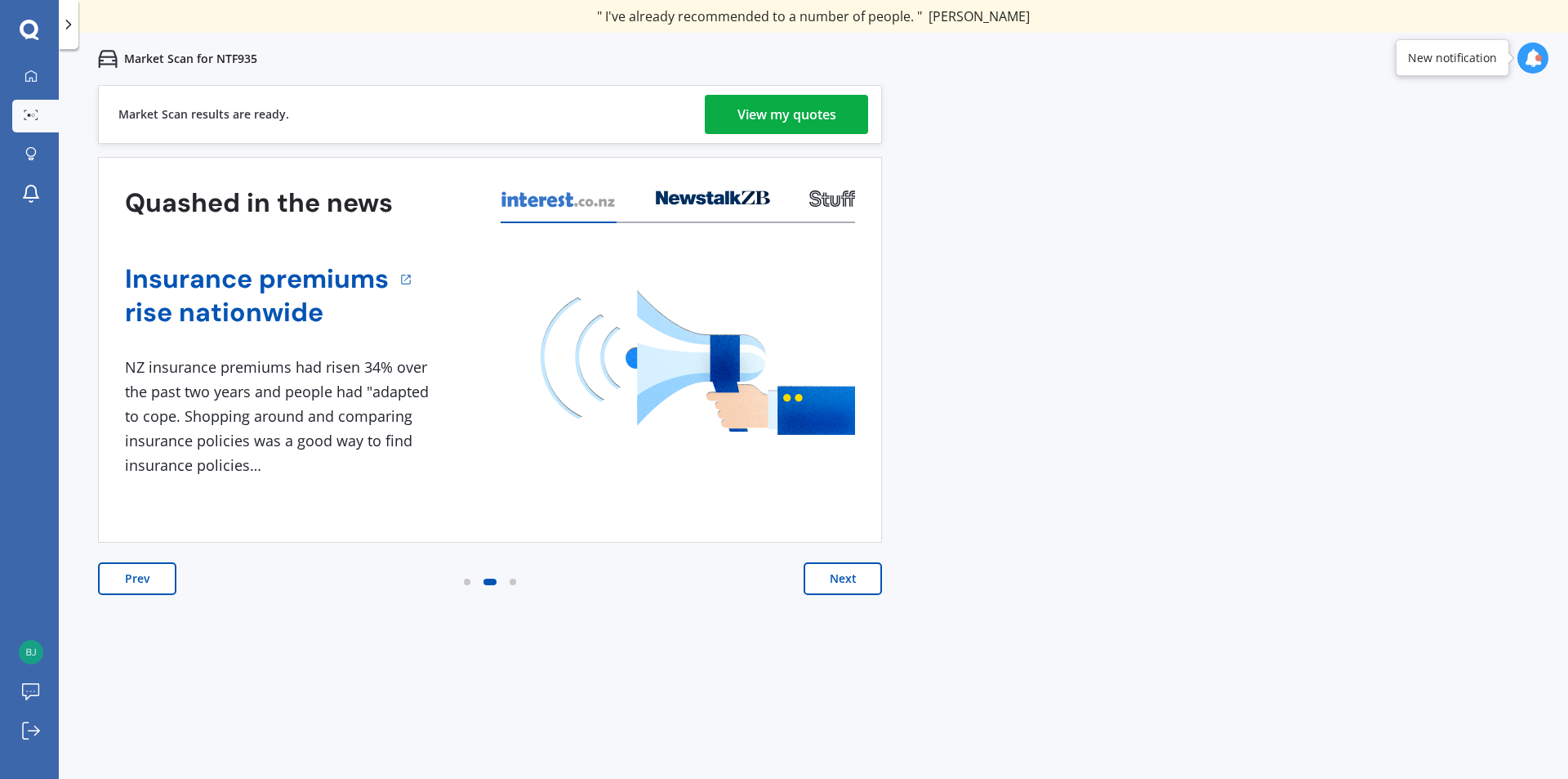
click at [805, 106] on div "View my quotes" at bounding box center [786, 114] width 99 height 39
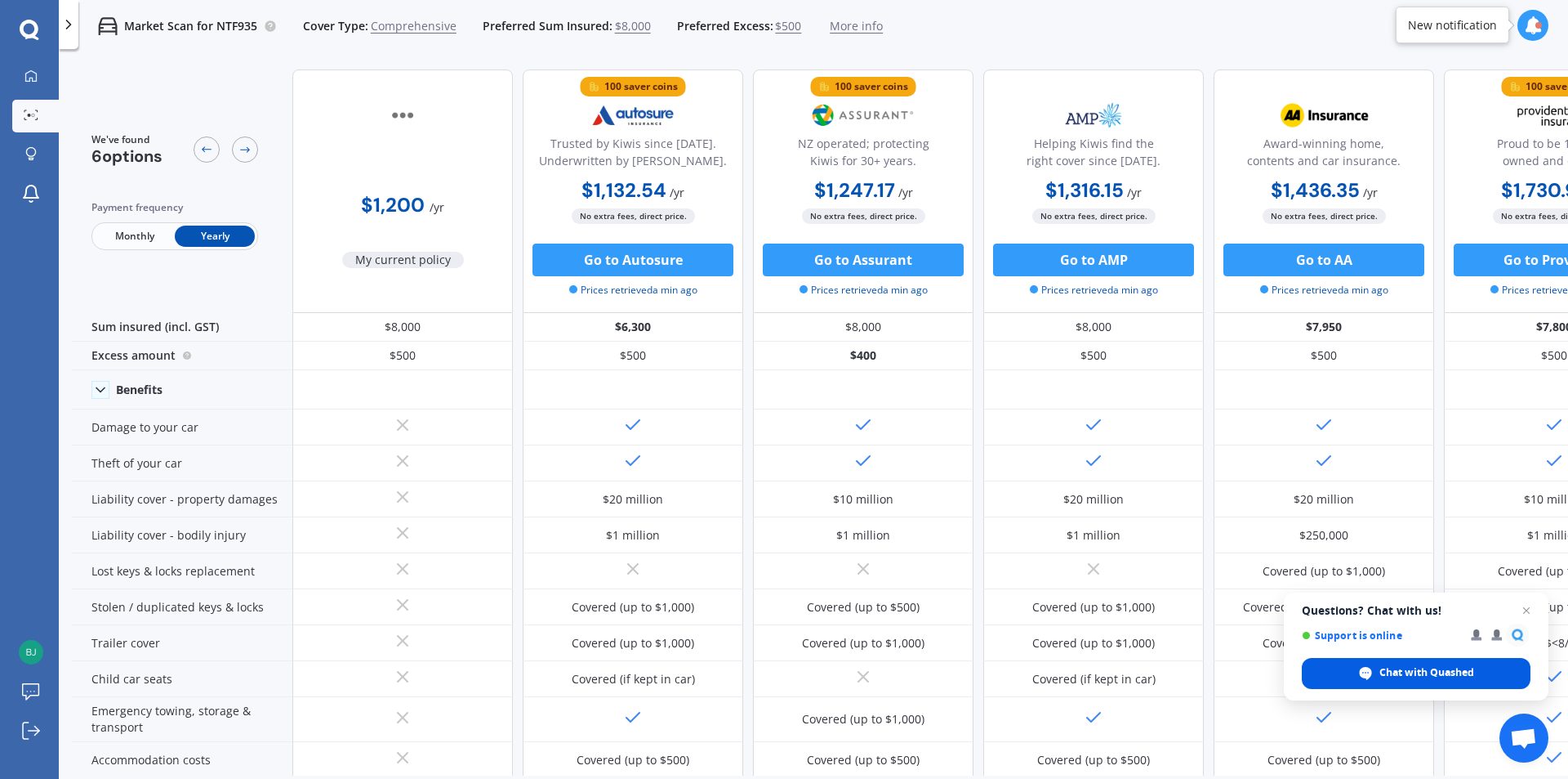
click at [1435, 670] on span "Chat with Quashed" at bounding box center [1426, 672] width 95 height 15
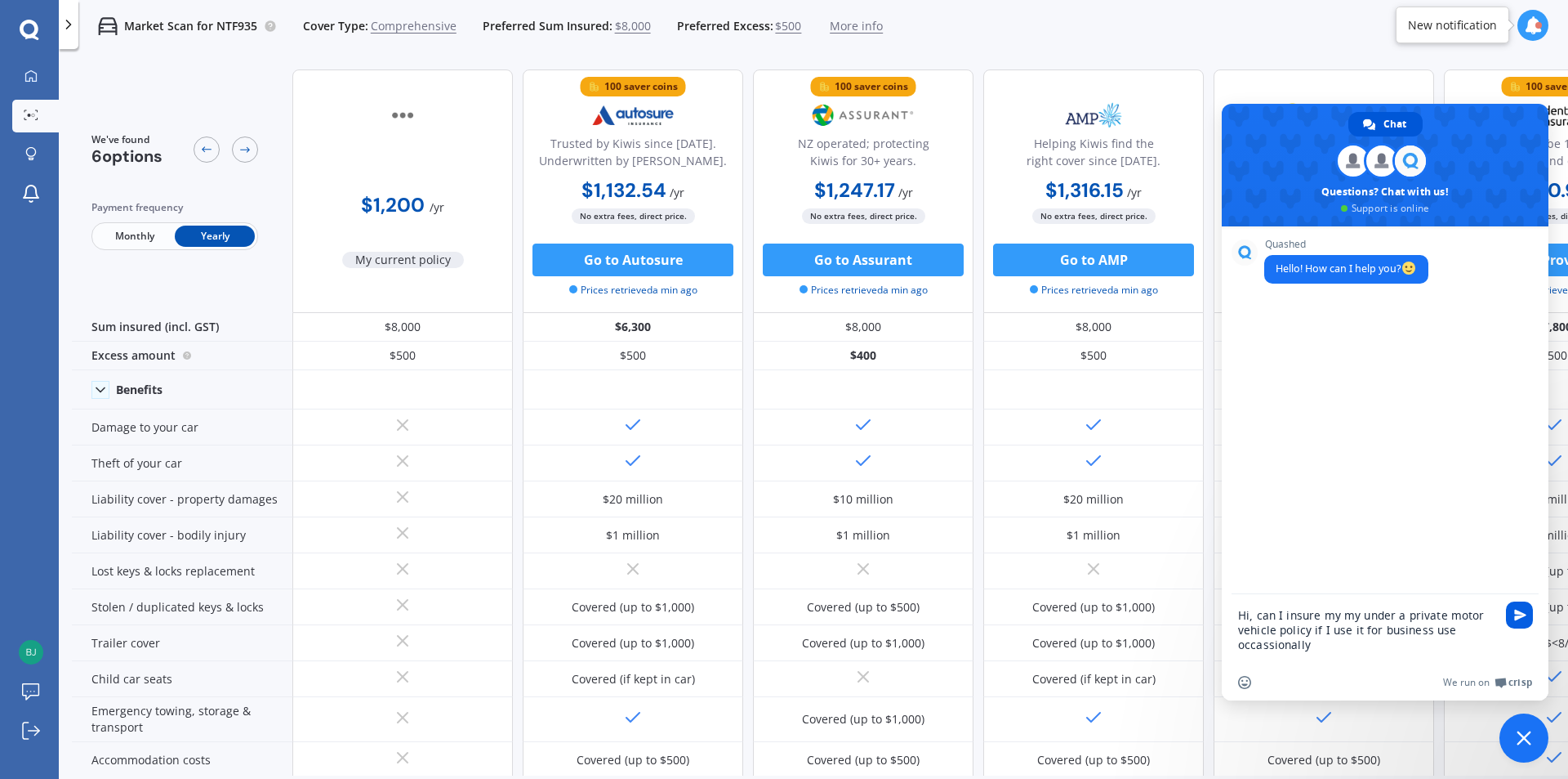
type textarea "Hi, can I insure my my under a private motor vehicle policy if I use it for bus…"
click at [1526, 605] on span "Send" at bounding box center [1518, 614] width 27 height 27
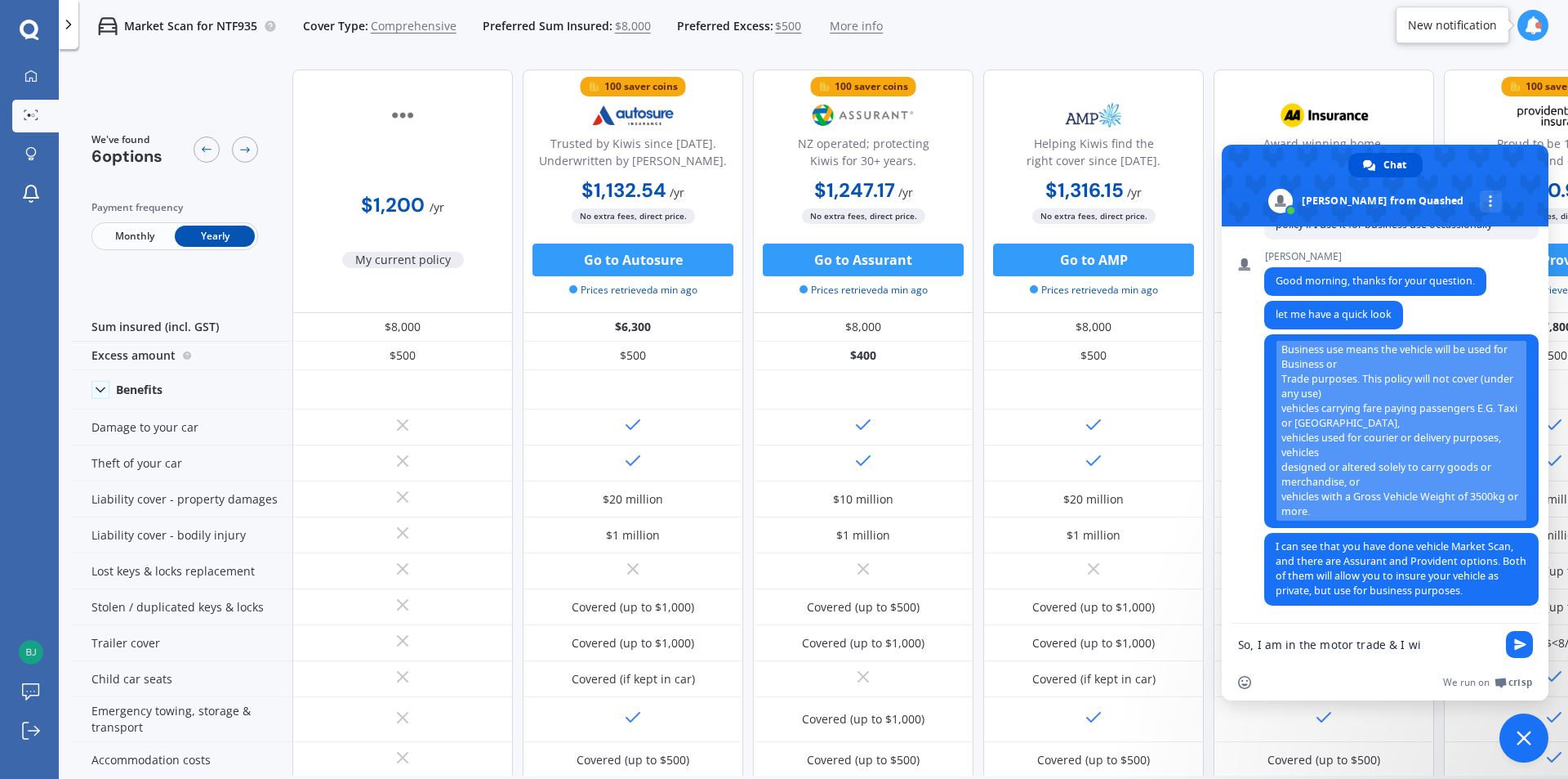
scroll to position [129, 0]
type textarea "S"
type textarea "OK thanks"
click at [1519, 638] on span "Send" at bounding box center [1520, 644] width 12 height 12
